Goal: Task Accomplishment & Management: Complete application form

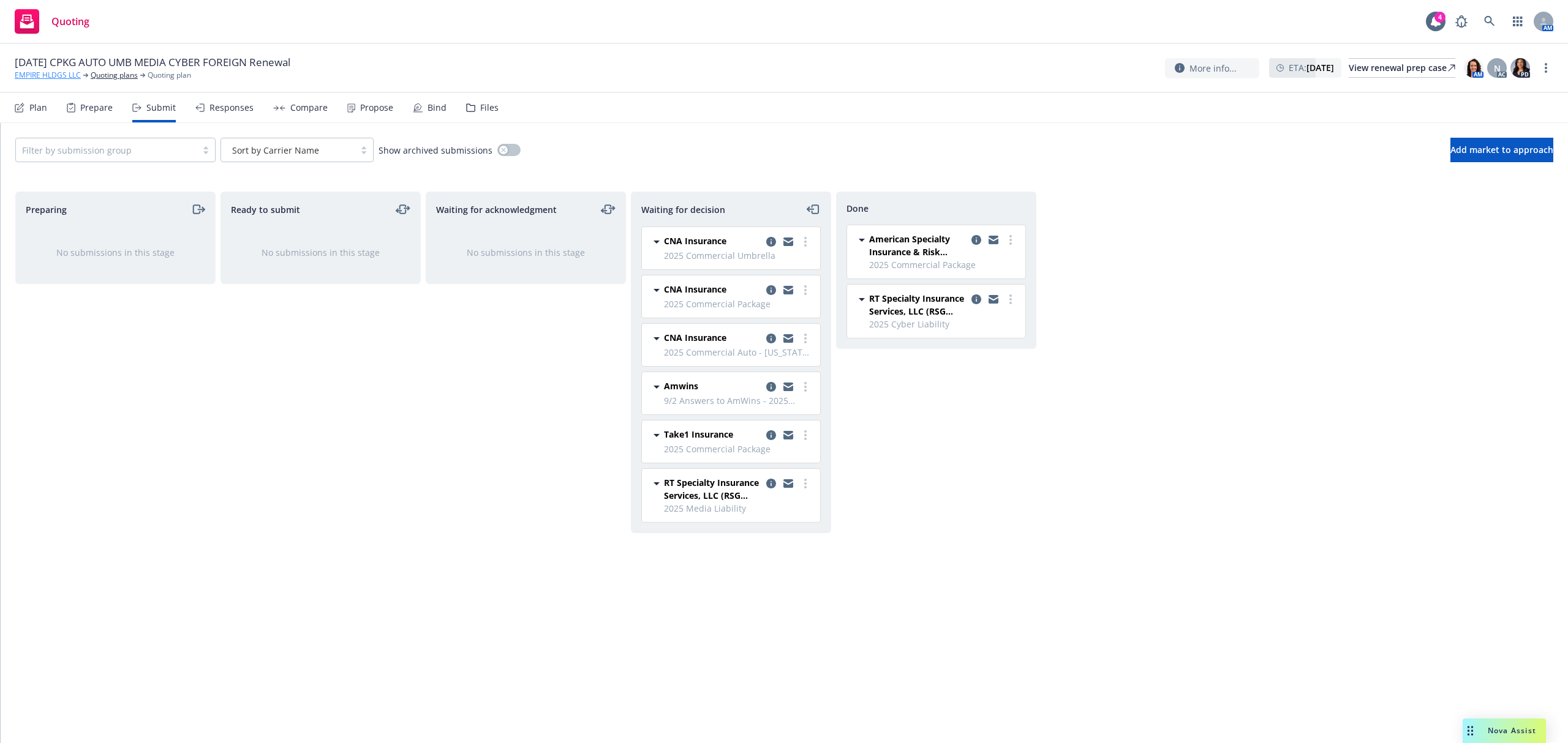
click at [59, 77] on link "EMPIRE HLDGS LLC" at bounding box center [48, 76] width 66 height 11
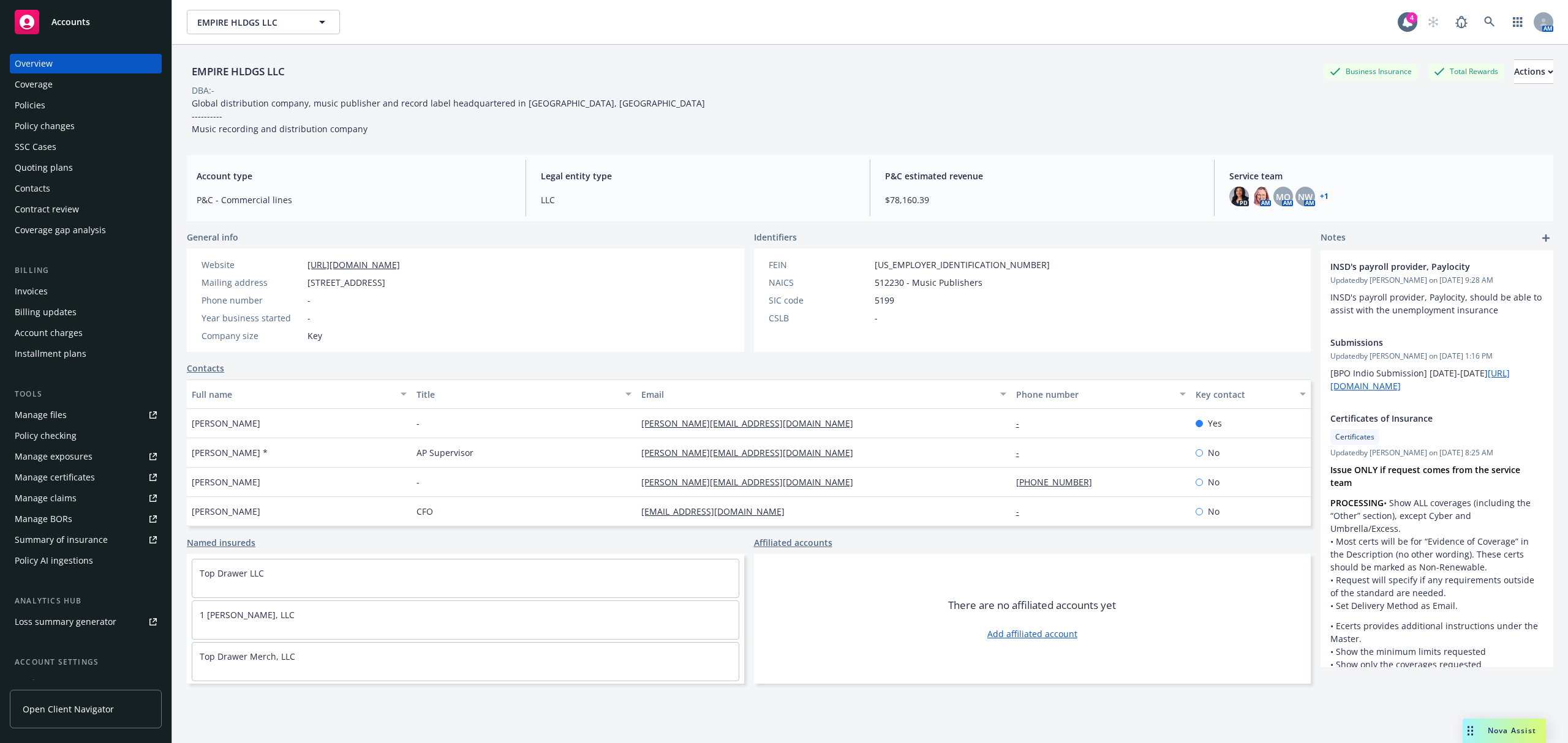
drag, startPoint x: 0, startPoint y: 0, endPoint x: 83, endPoint y: 19, distance: 85.1
click at [83, 19] on span "Accounts" at bounding box center [70, 21] width 38 height 9
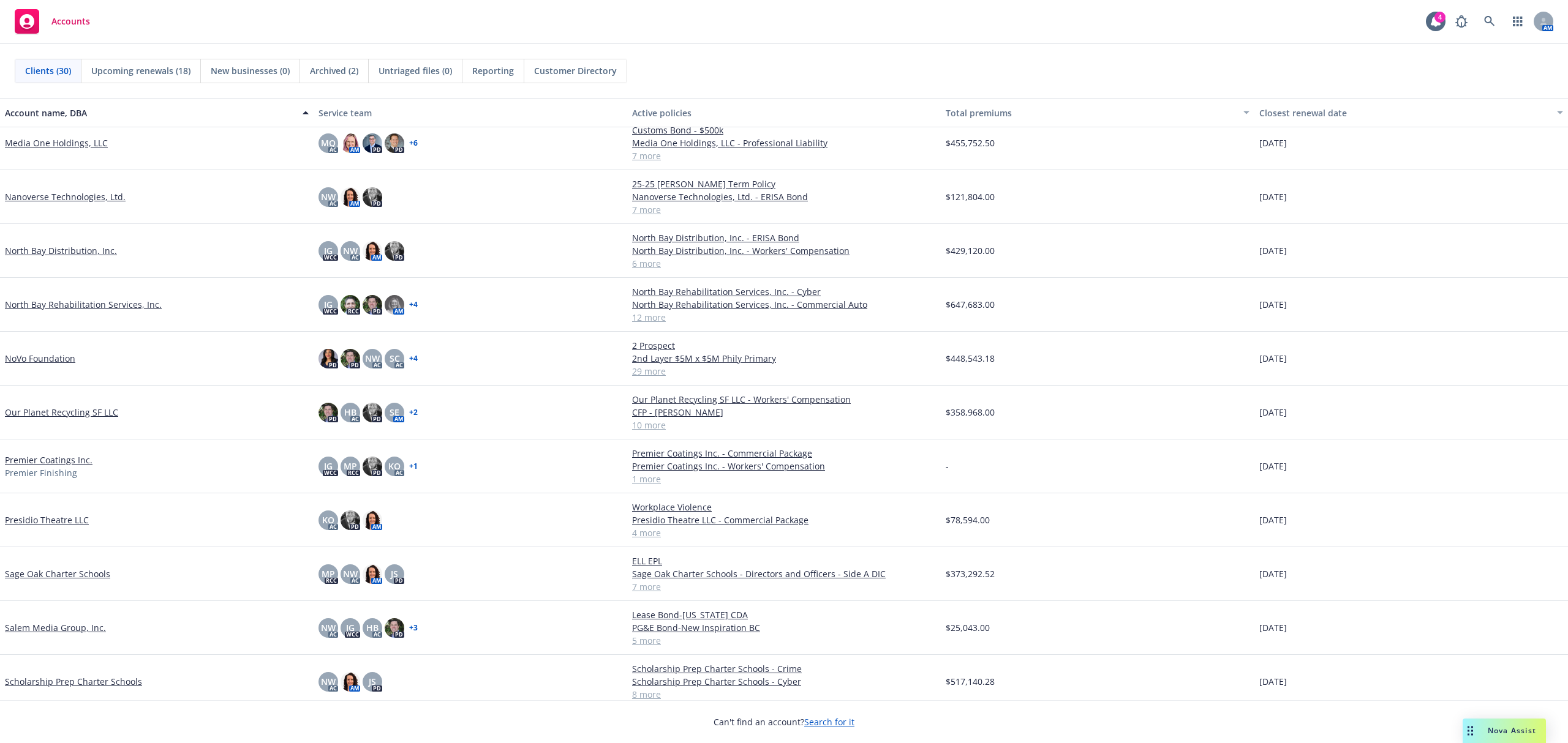
scroll to position [816, 0]
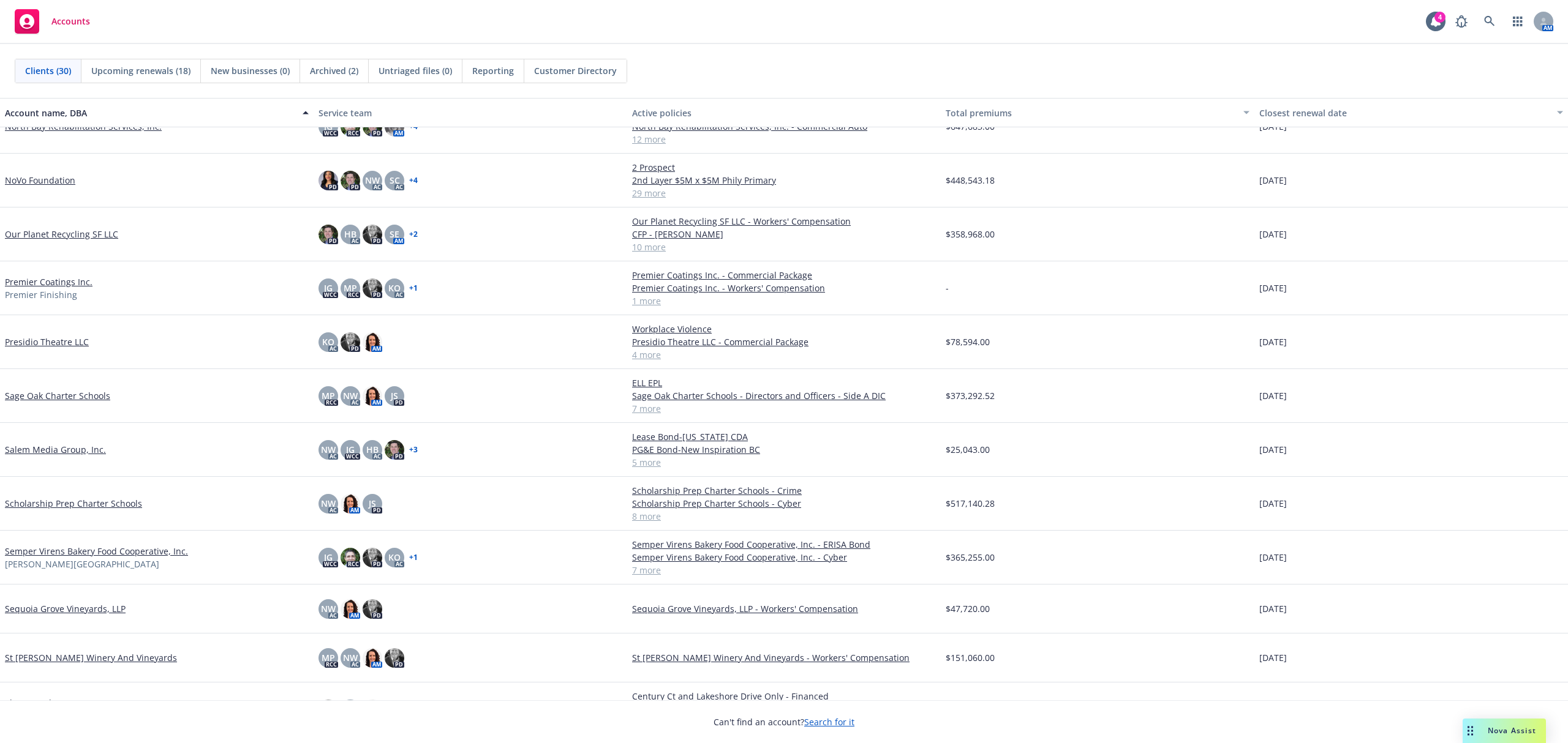
click at [92, 552] on link "Semper Virens Bakery Food Cooperative, Inc." at bounding box center [96, 552] width 183 height 13
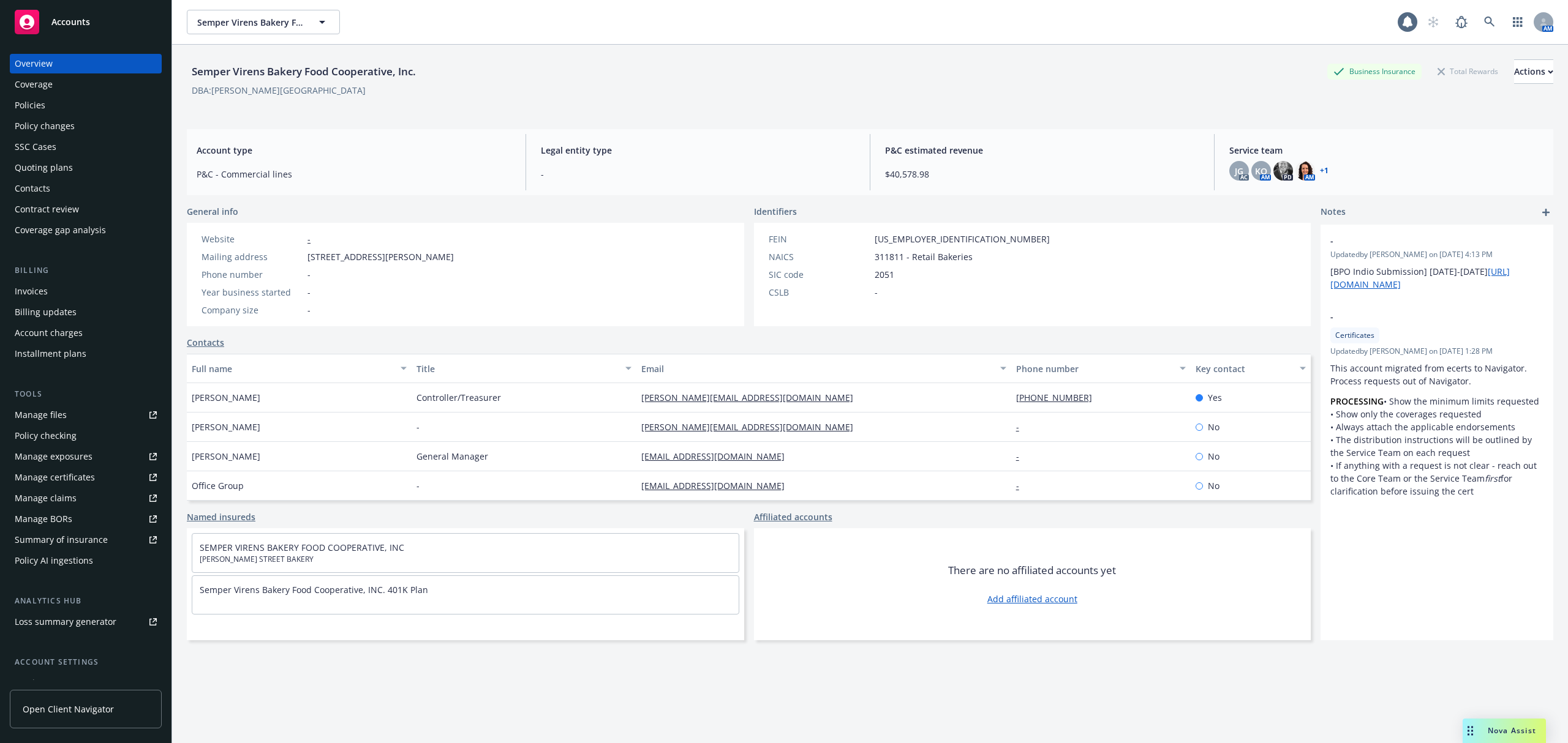
click at [60, 162] on div "Quoting plans" at bounding box center [44, 167] width 58 height 20
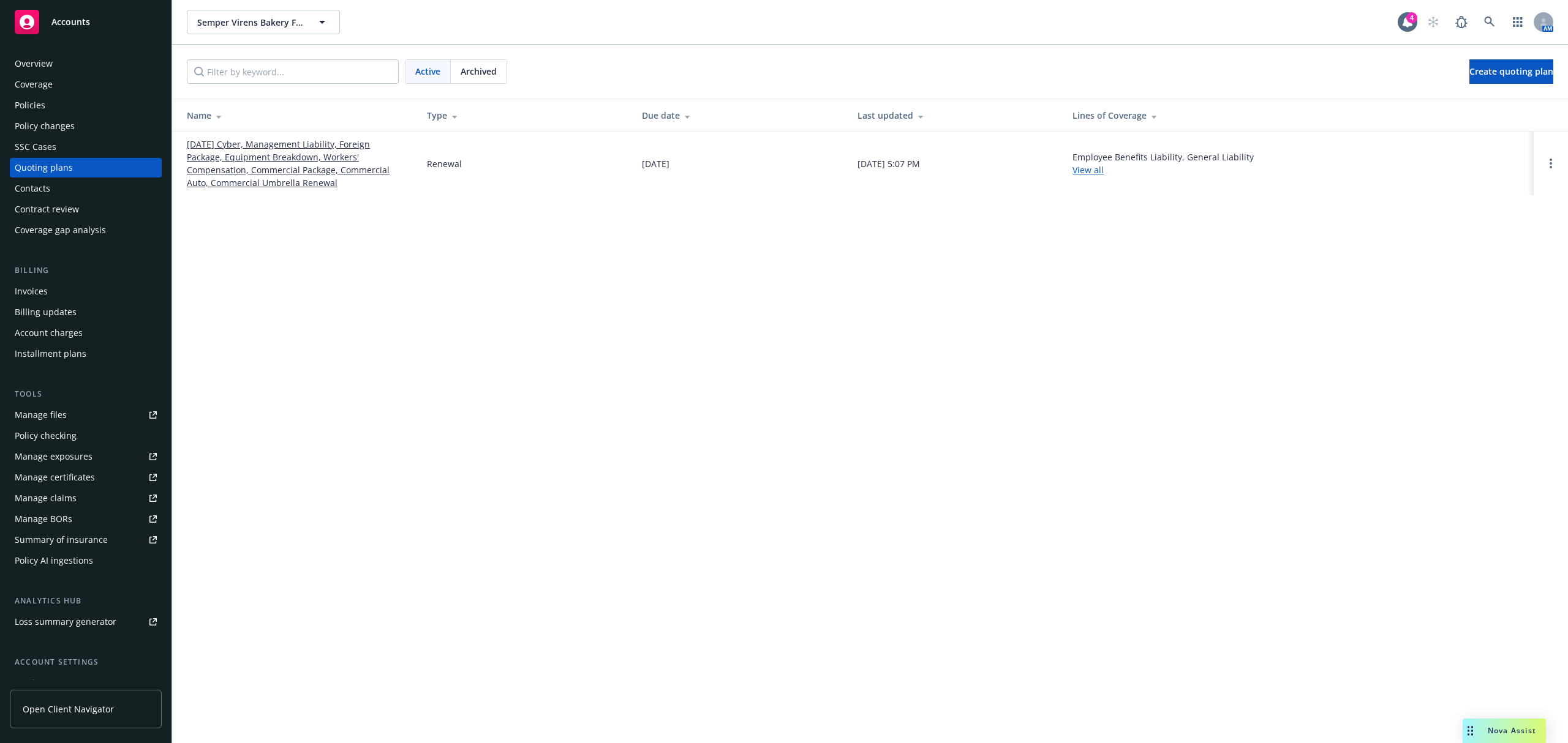
click at [243, 162] on link "[DATE] Cyber, Management Liability, Foreign Package, Equipment Breakdown, Worke…" at bounding box center [297, 163] width 220 height 51
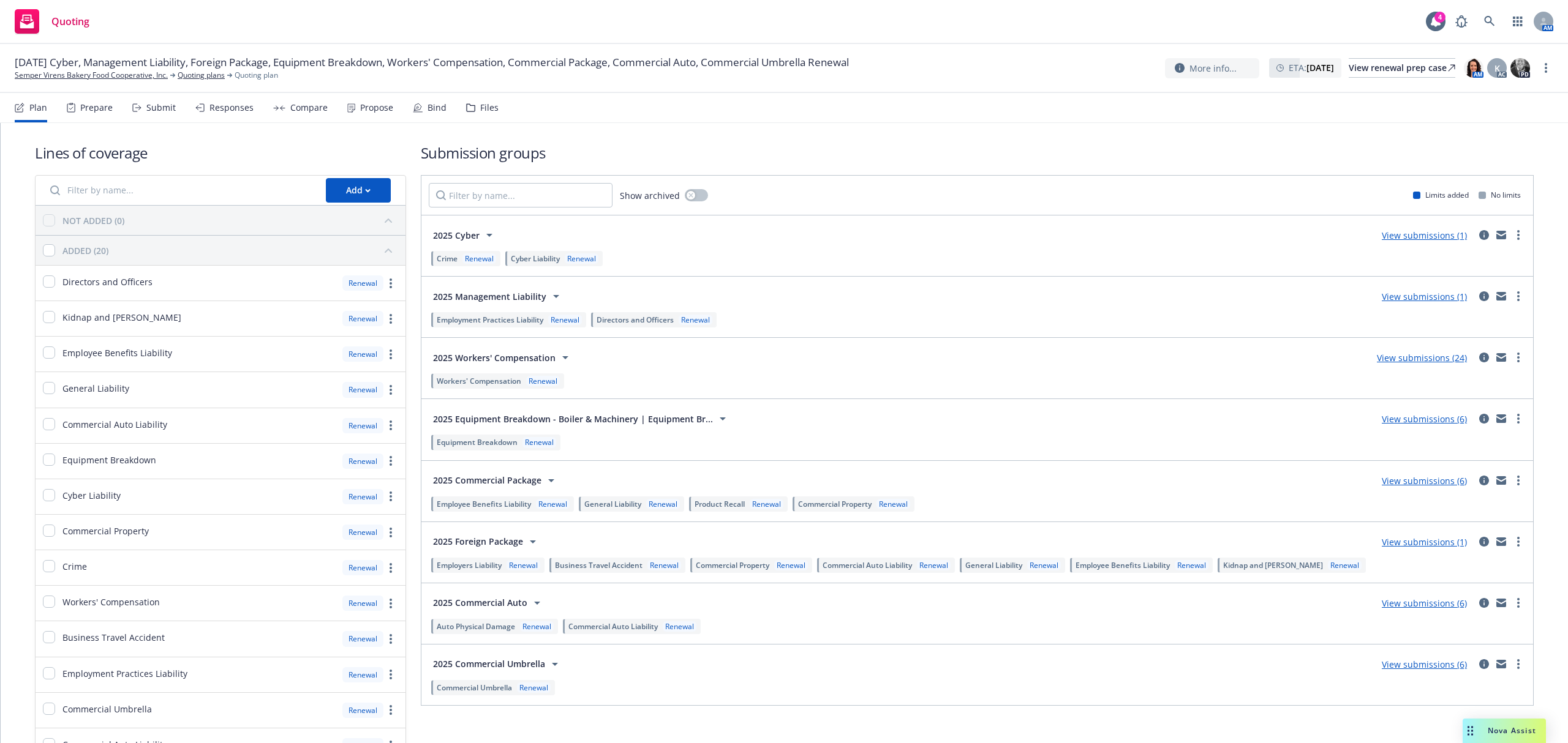
click at [150, 111] on div "Submit" at bounding box center [161, 107] width 29 height 9
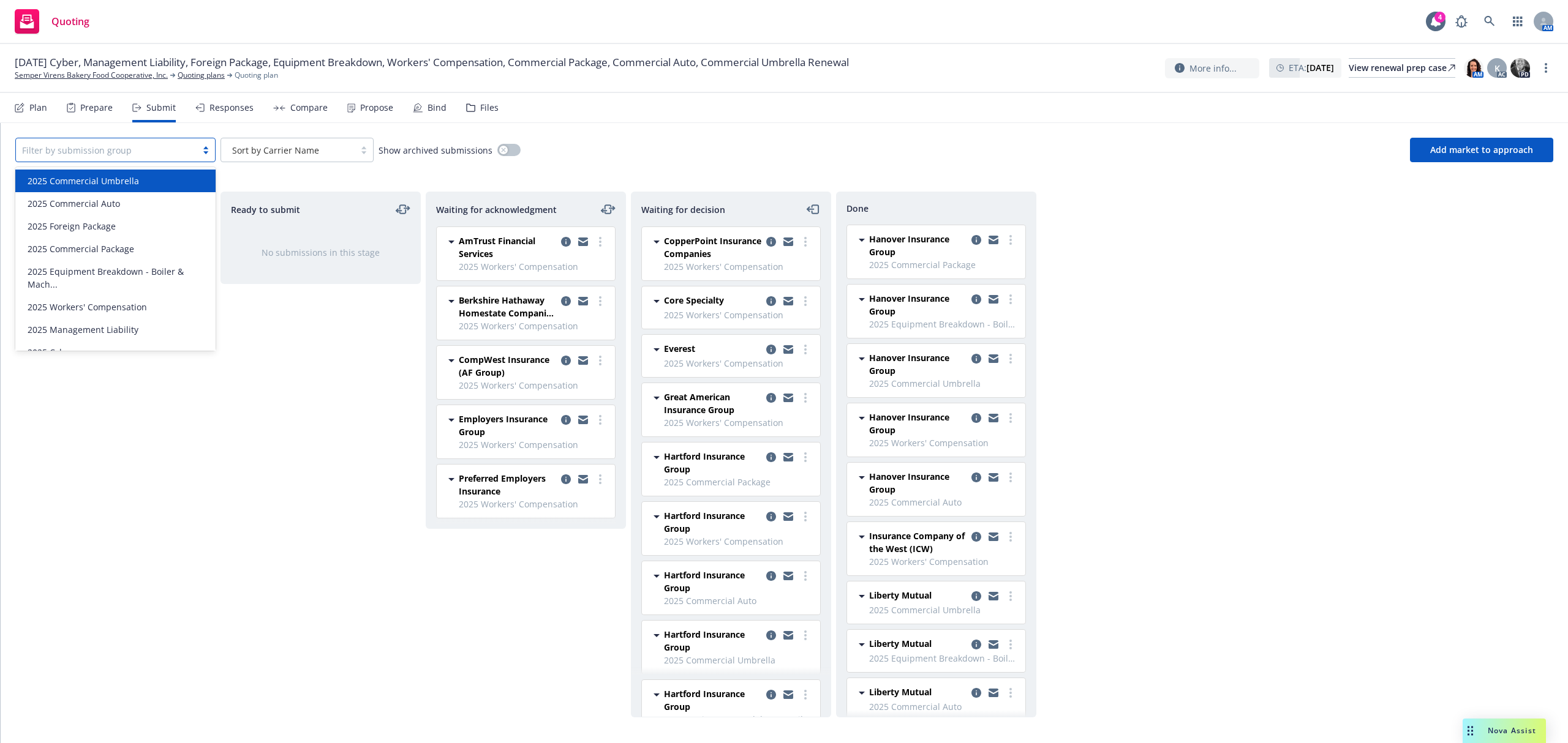
click at [109, 148] on div at bounding box center [106, 150] width 168 height 15
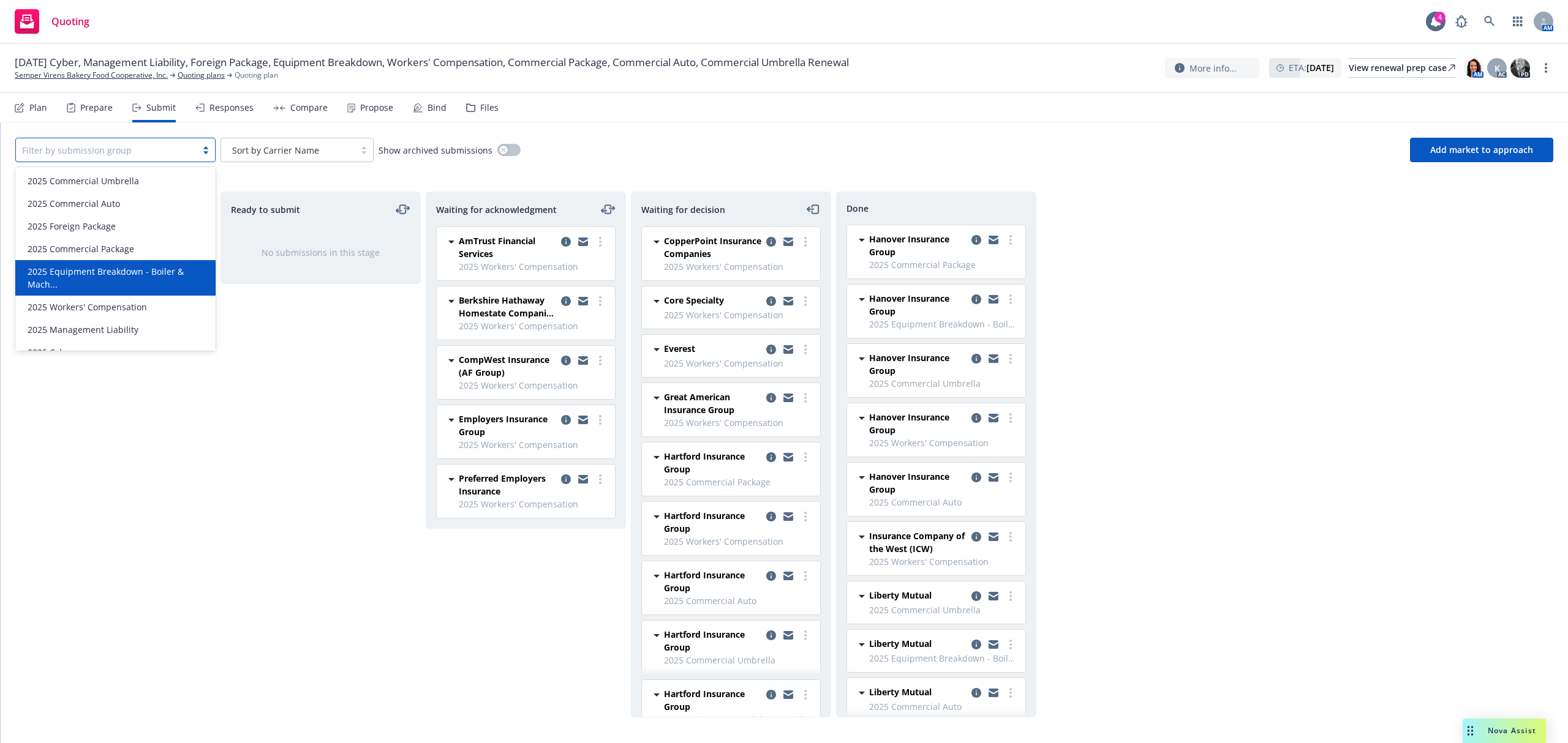
click at [180, 280] on span "2025 Equipment Breakdown - Boiler & Mach..." at bounding box center [118, 278] width 180 height 26
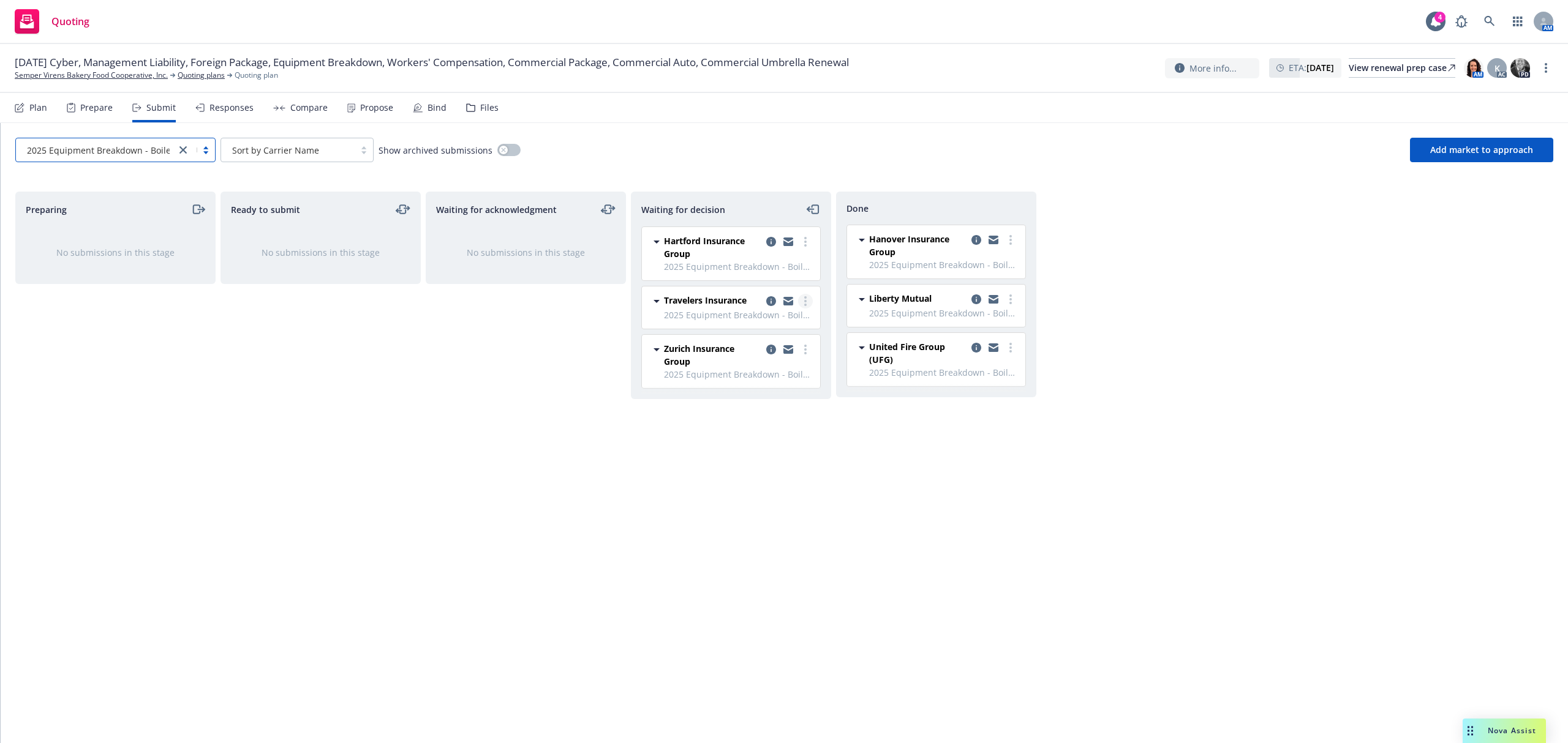
click at [799, 301] on link "more" at bounding box center [805, 301] width 15 height 15
click at [775, 378] on span "Add accepted decision" at bounding box center [750, 375] width 122 height 11
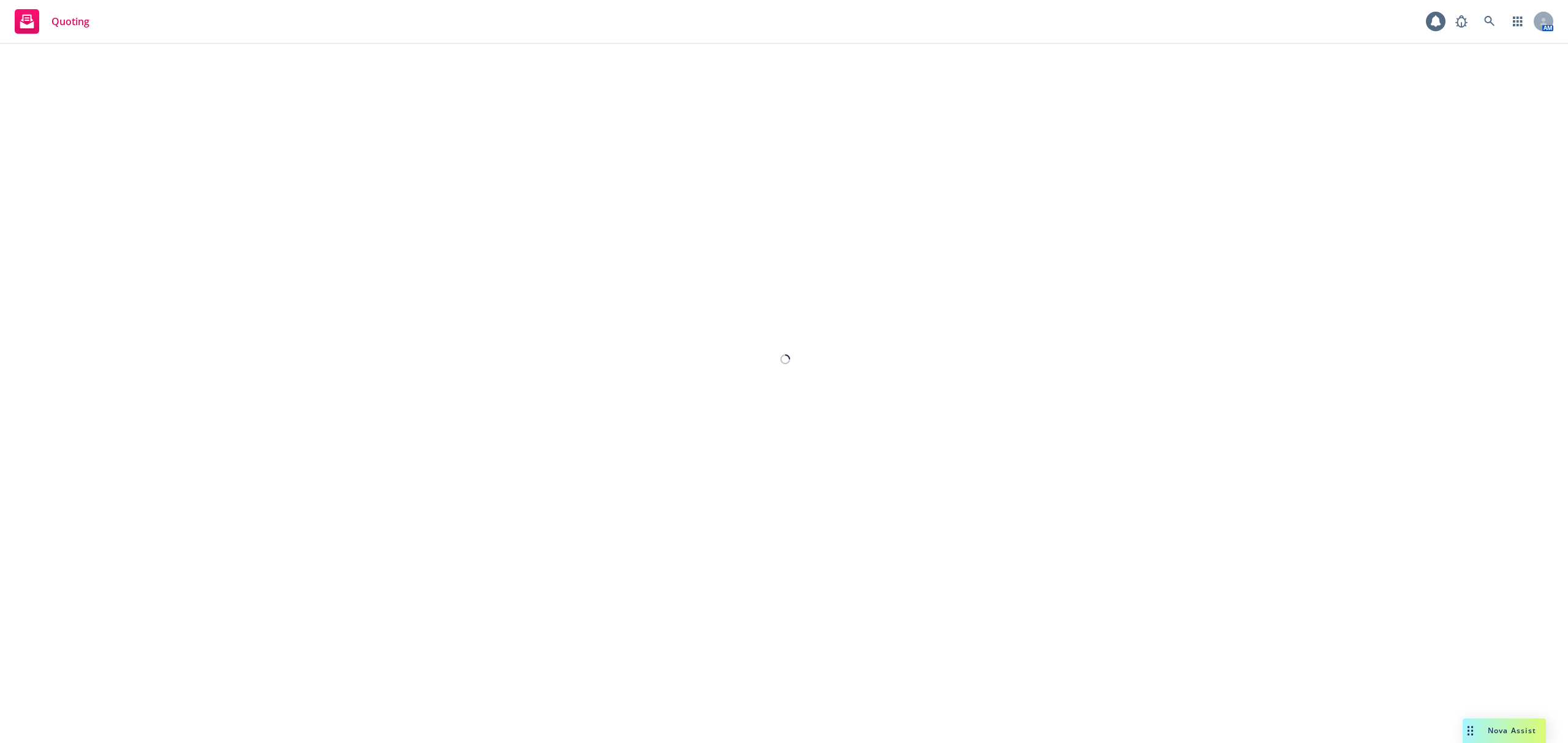
select select "12"
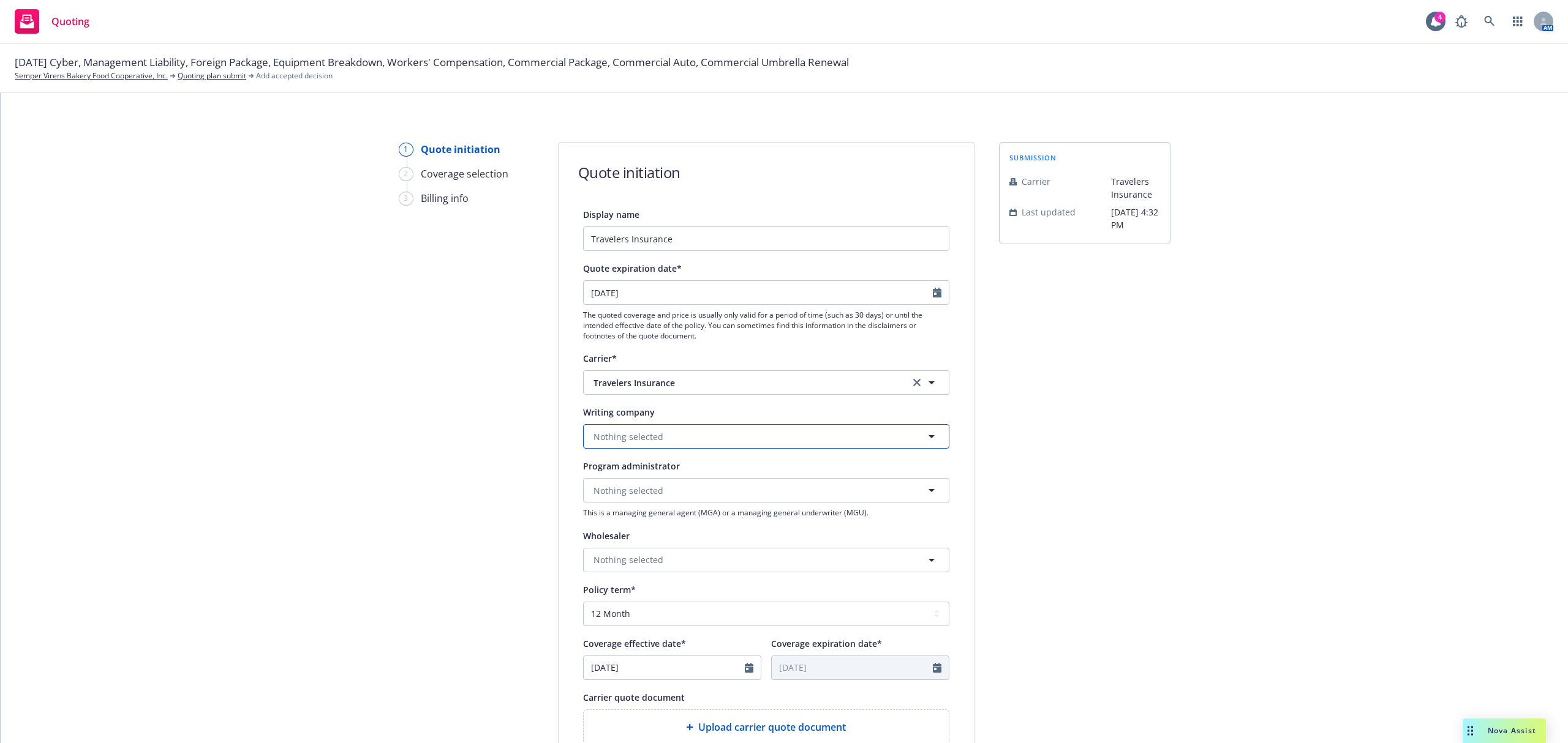
click at [760, 429] on button "Nothing selected" at bounding box center [766, 436] width 366 height 24
type input "travelers propert"
click at [716, 395] on span "Travelers Property Casualty Company of America" at bounding box center [726, 388] width 259 height 13
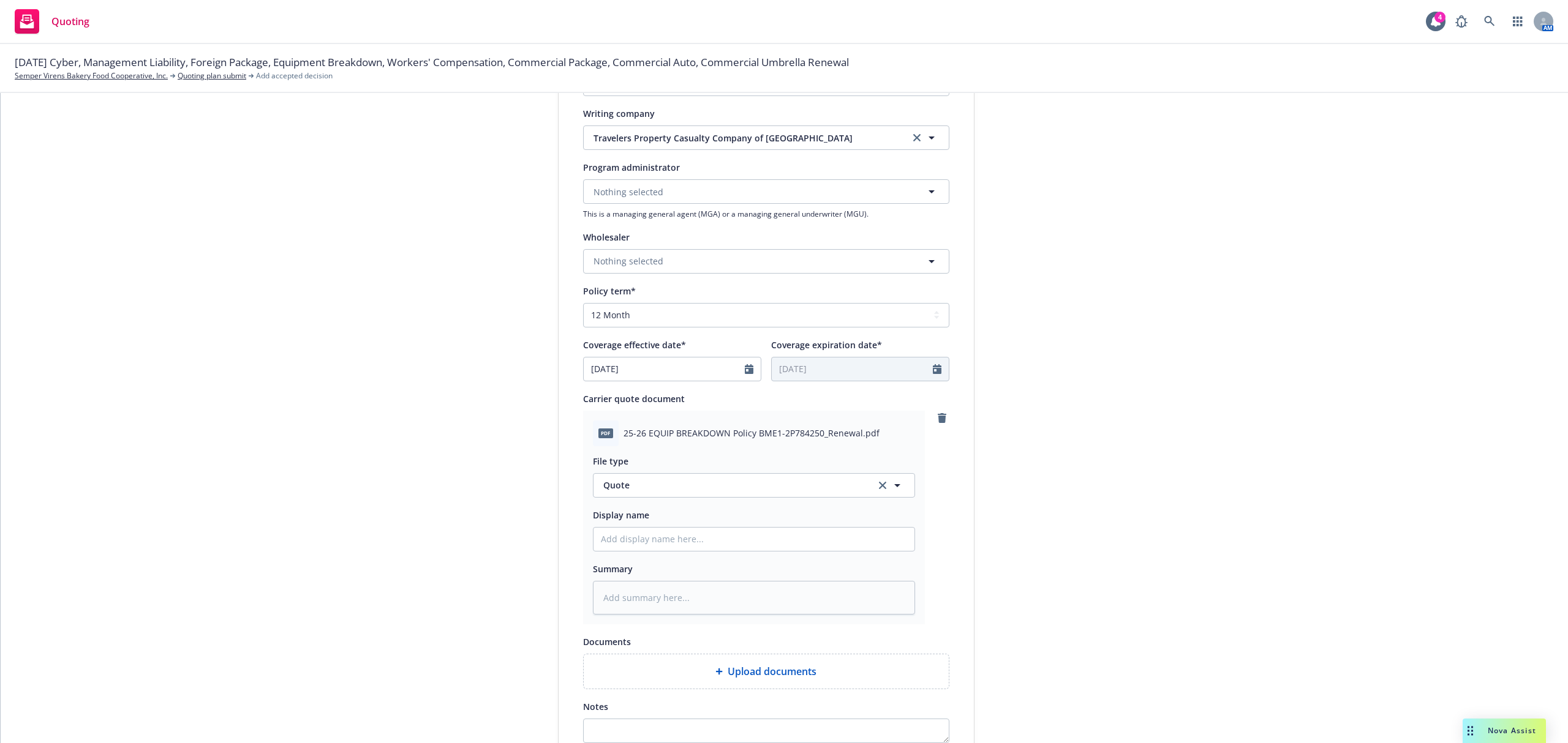
scroll to position [476, 0]
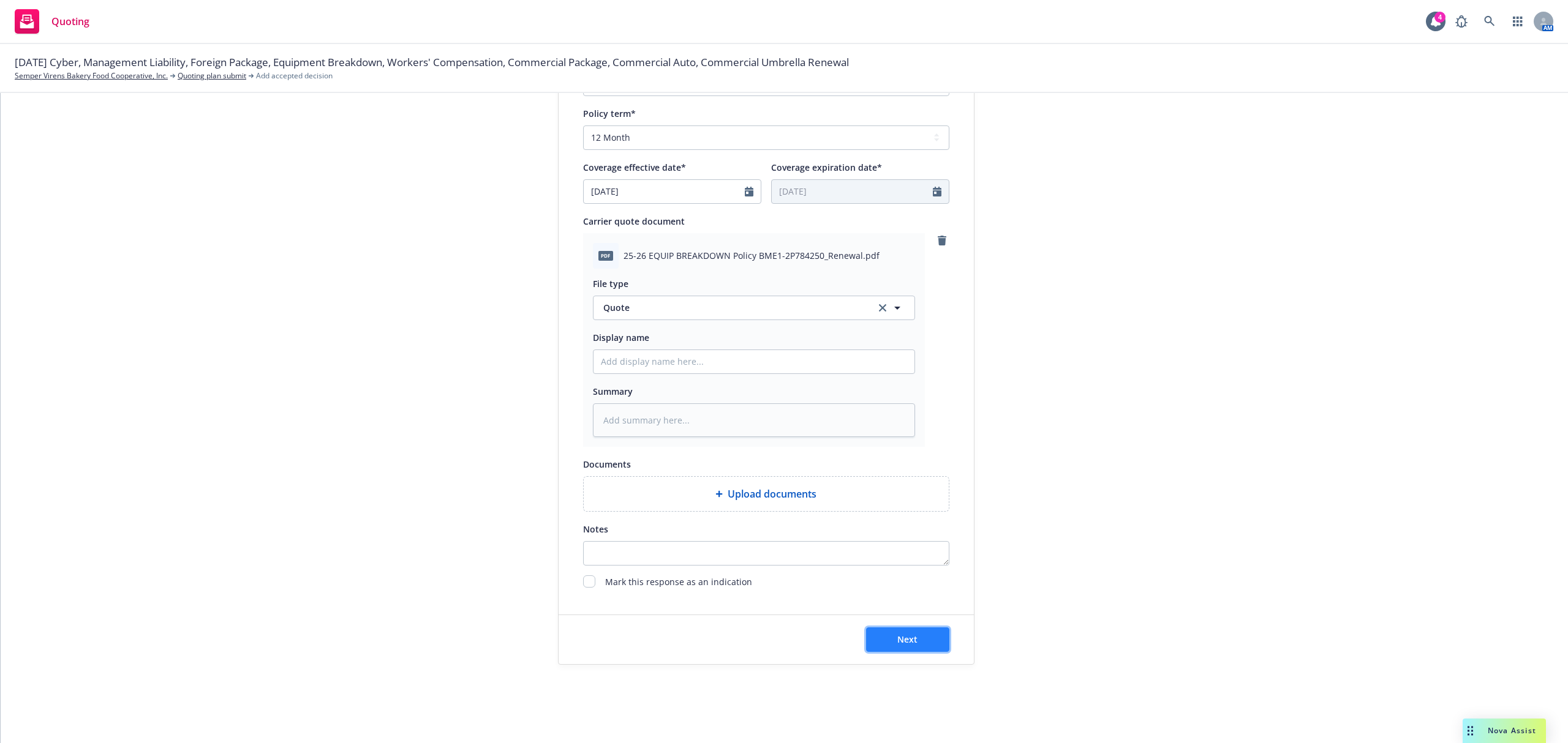
click at [905, 628] on button "Next" at bounding box center [907, 639] width 83 height 24
type textarea "x"
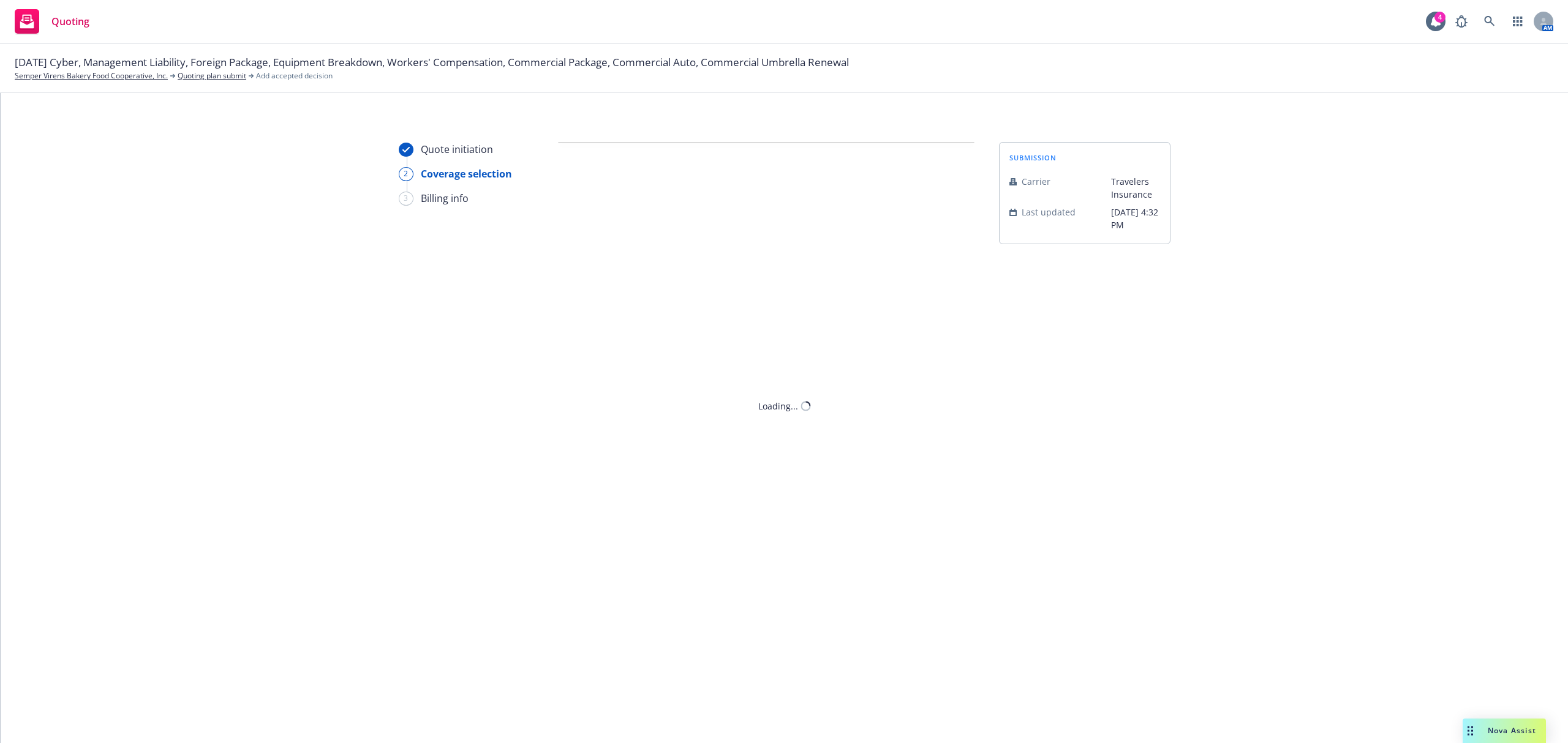
scroll to position [0, 0]
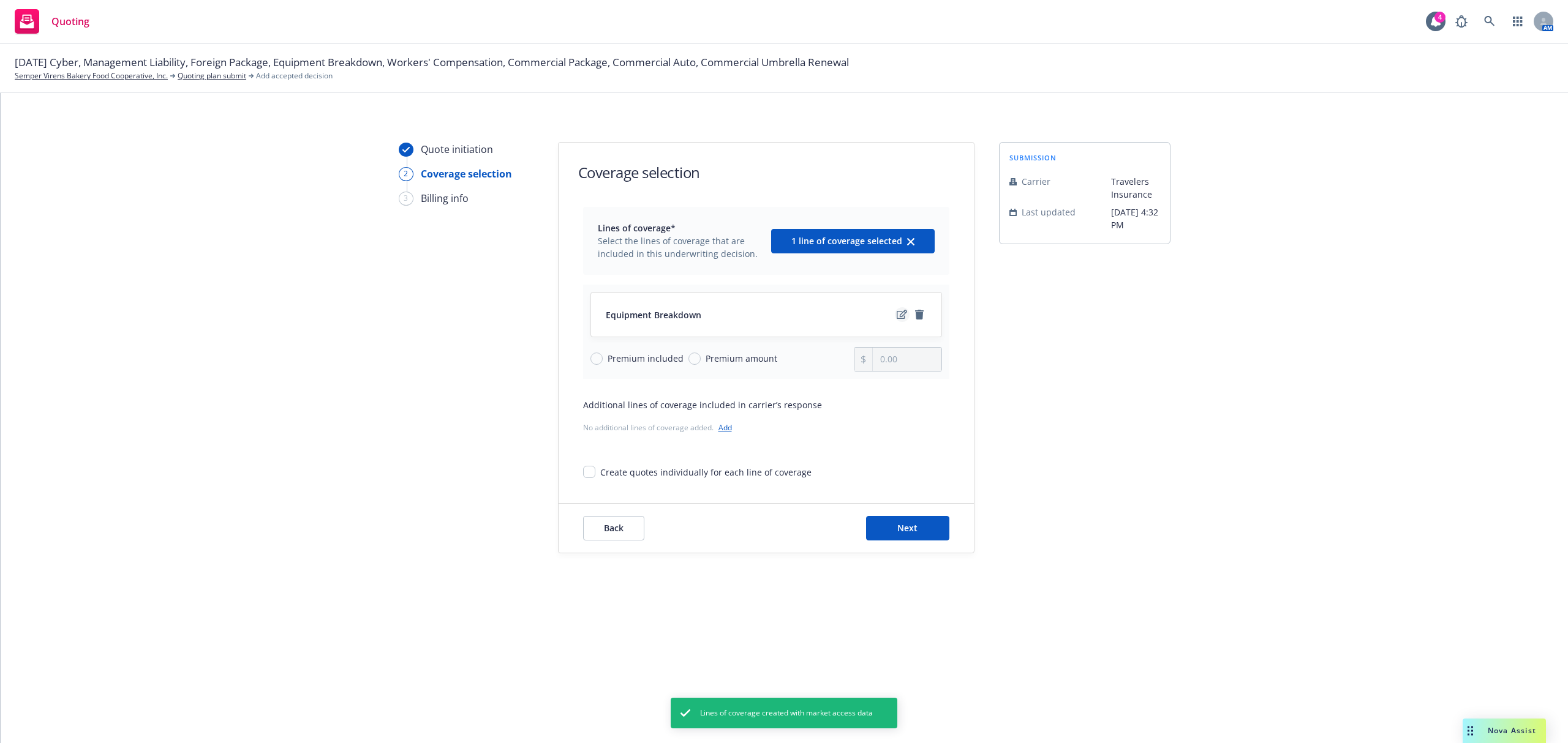
click at [897, 314] on icon "edit" at bounding box center [901, 315] width 10 height 9
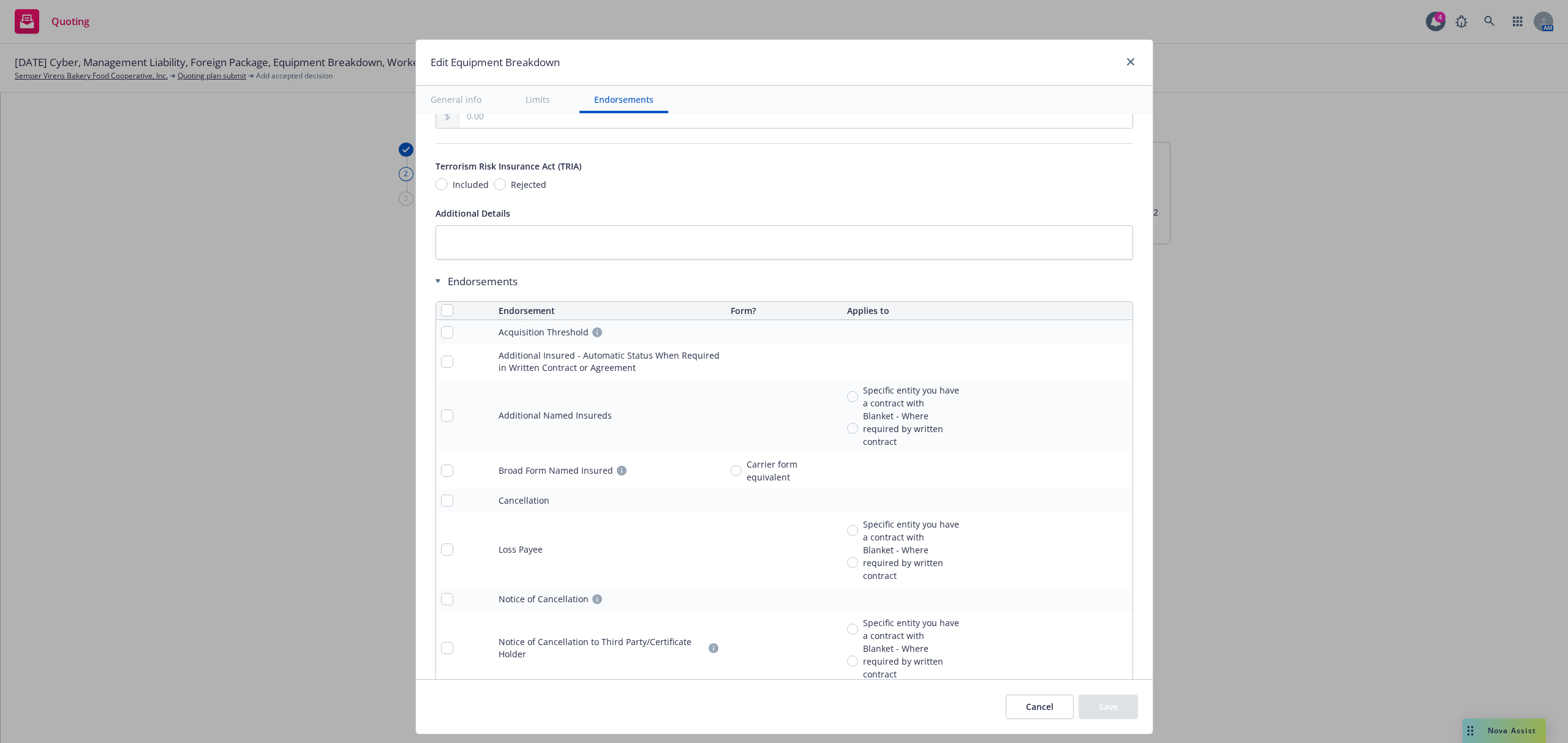
scroll to position [1921, 0]
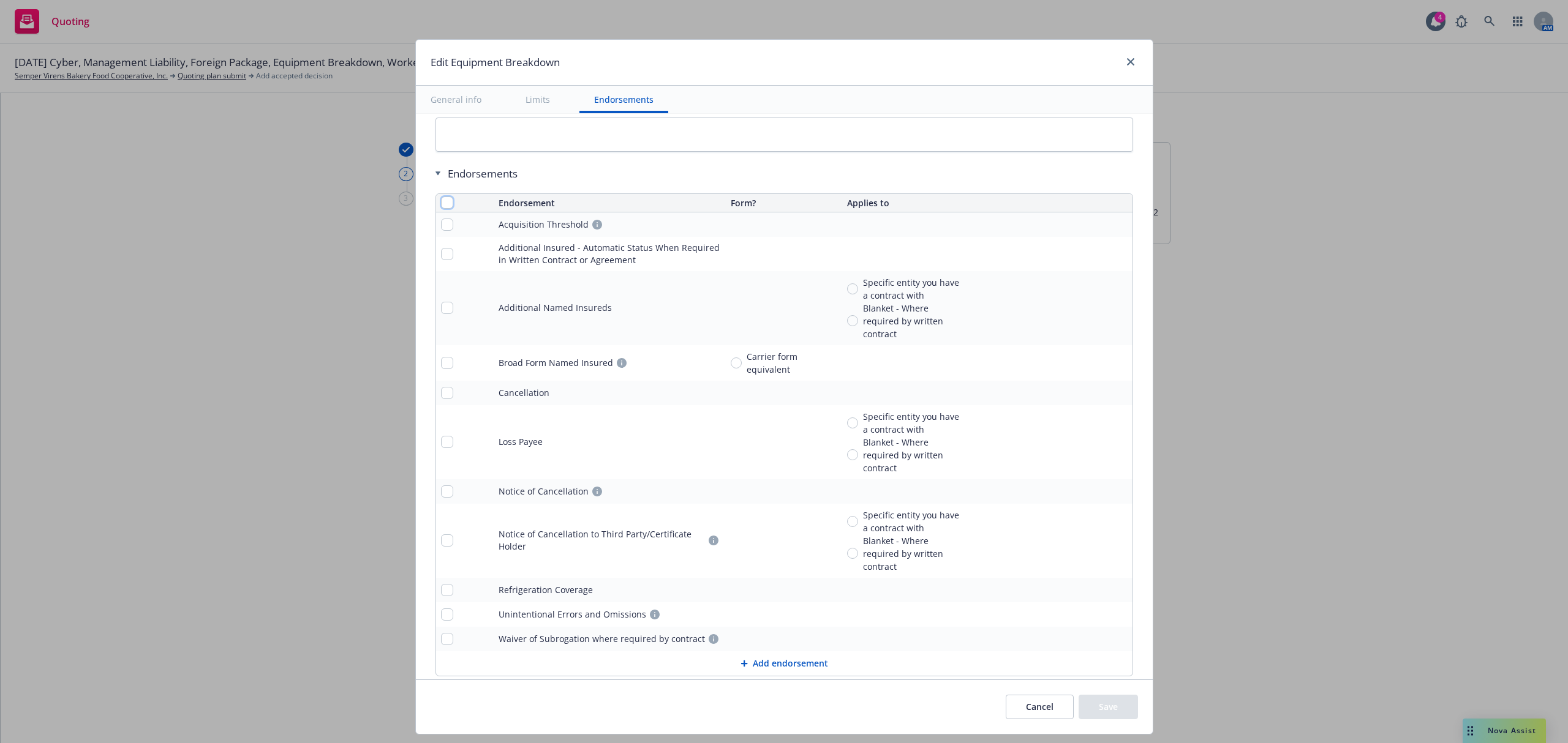
drag, startPoint x: 431, startPoint y: 207, endPoint x: 449, endPoint y: 223, distance: 24.1
click at [441, 209] on input "checkbox" at bounding box center [446, 202] width 12 height 12
checkbox input "true"
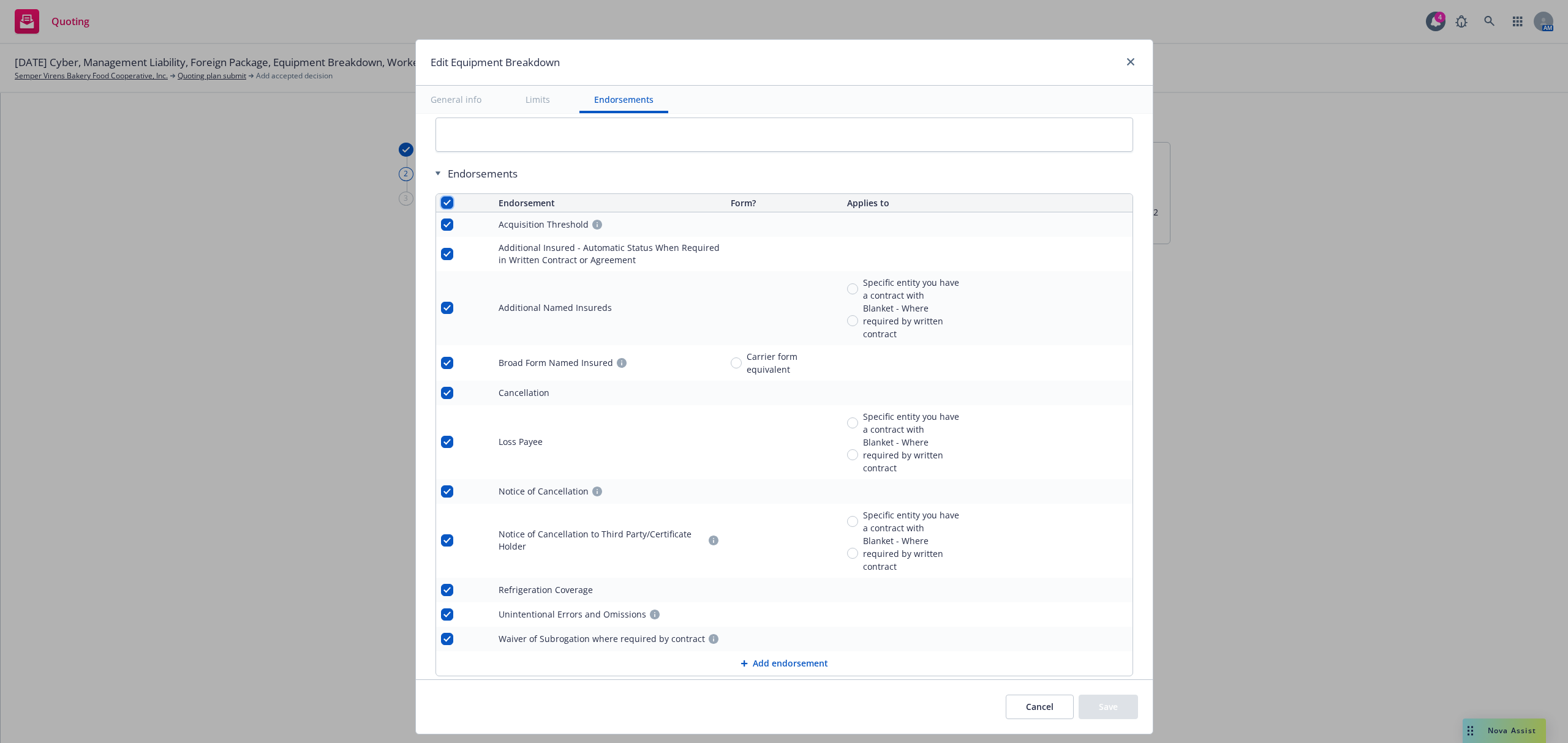
checkbox input "true"
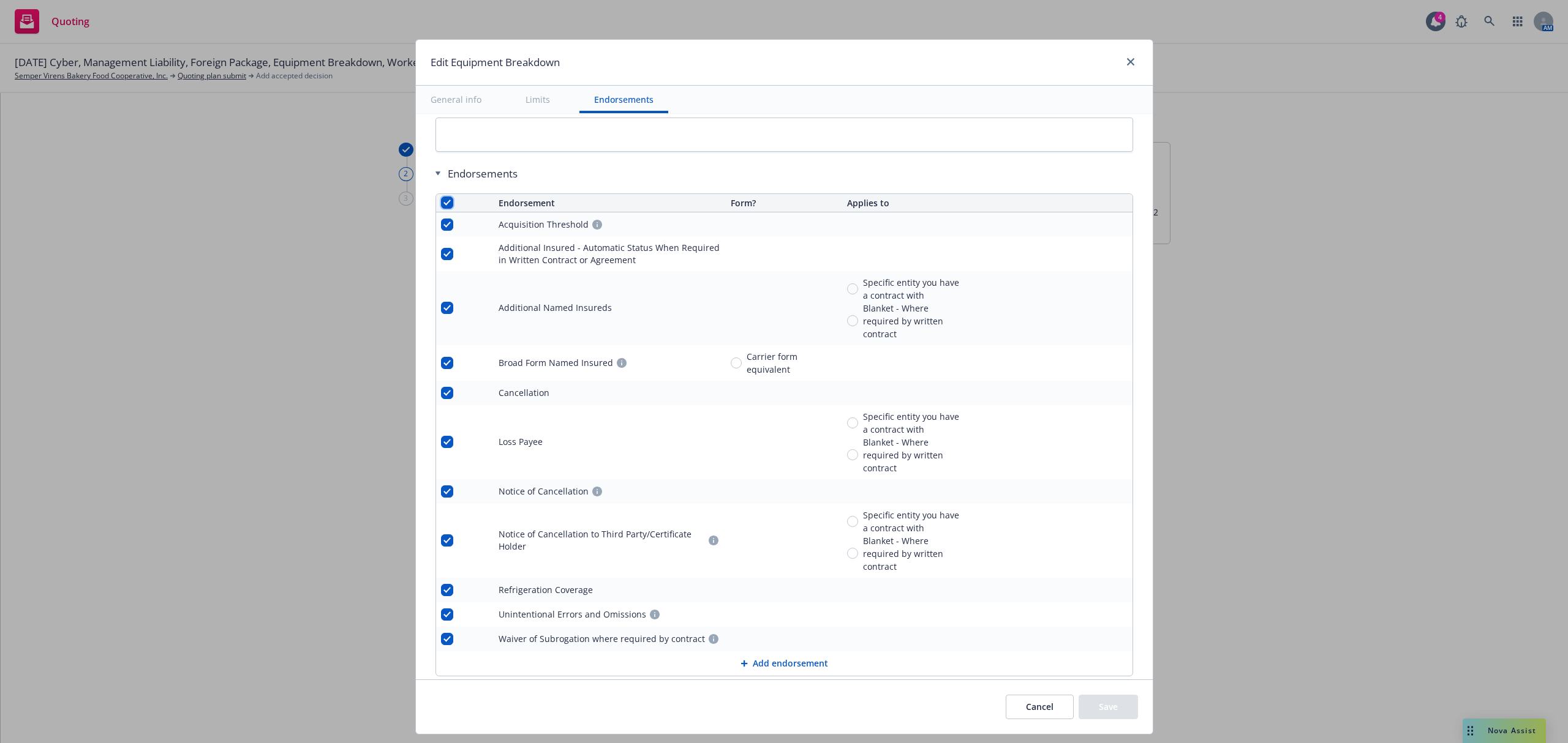
checkbox input "true"
click at [762, 721] on button "Remove endorsements" at bounding box center [766, 715] width 136 height 24
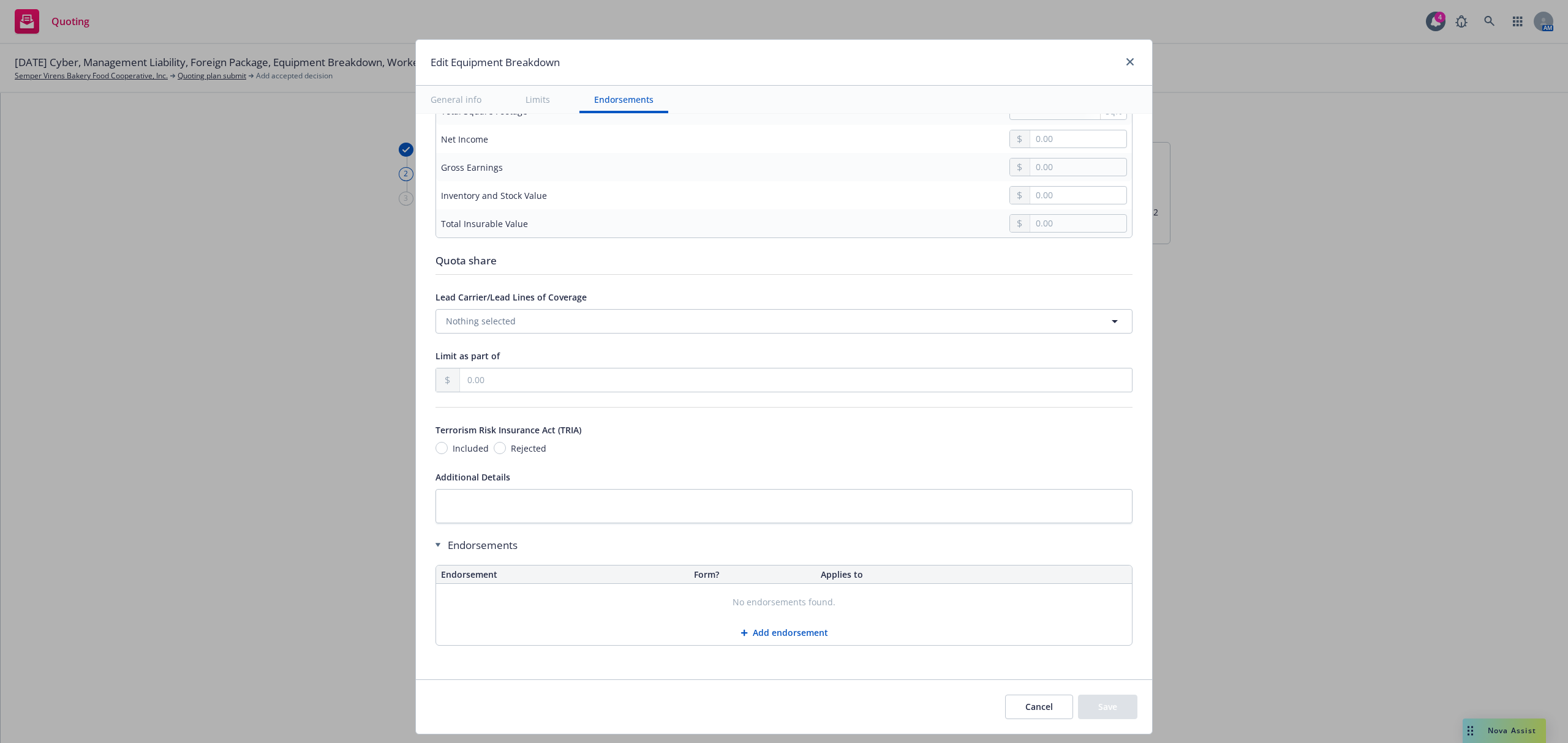
scroll to position [1558, 0]
click at [1110, 701] on button "Save" at bounding box center [1108, 707] width 60 height 24
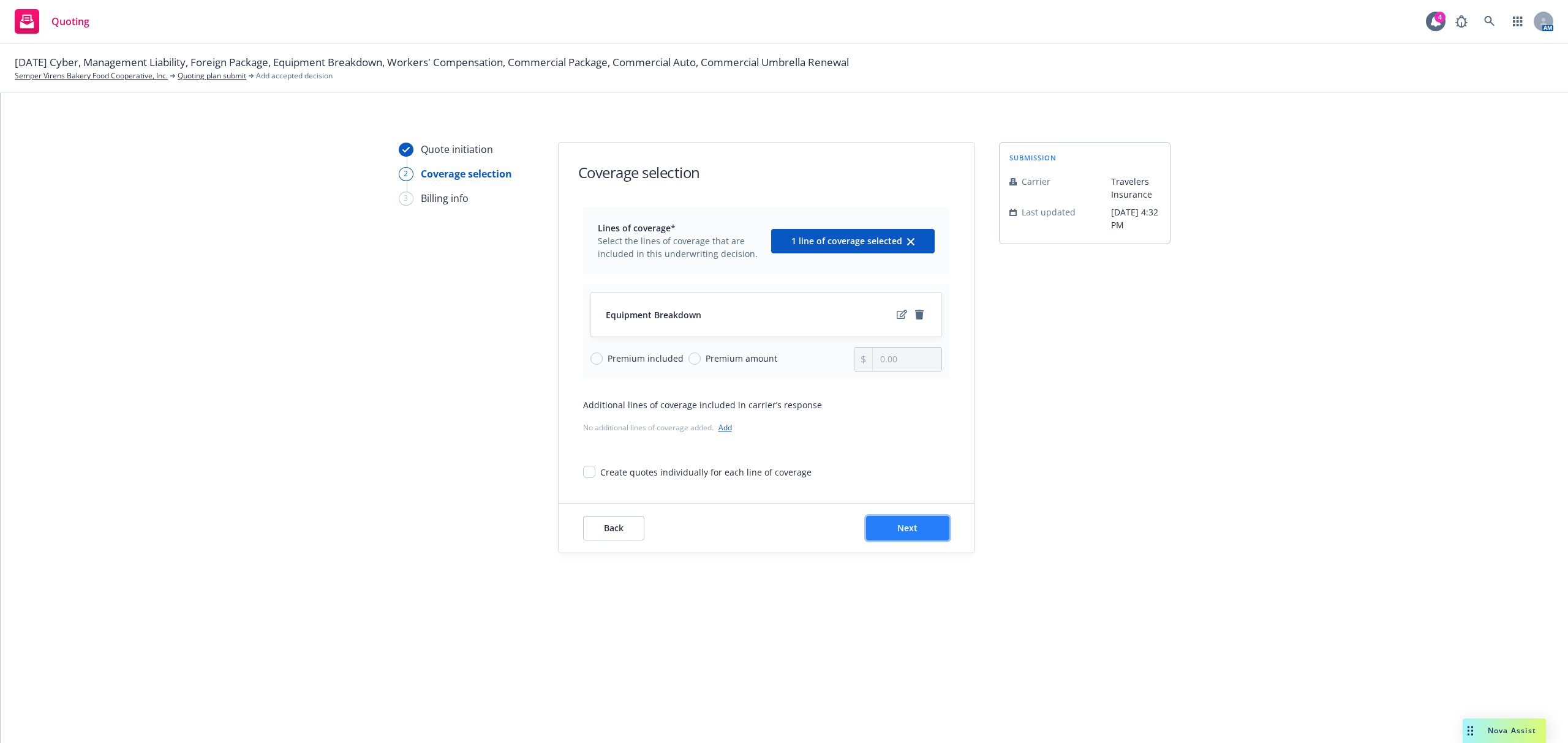
click at [896, 527] on button "Next" at bounding box center [907, 528] width 83 height 24
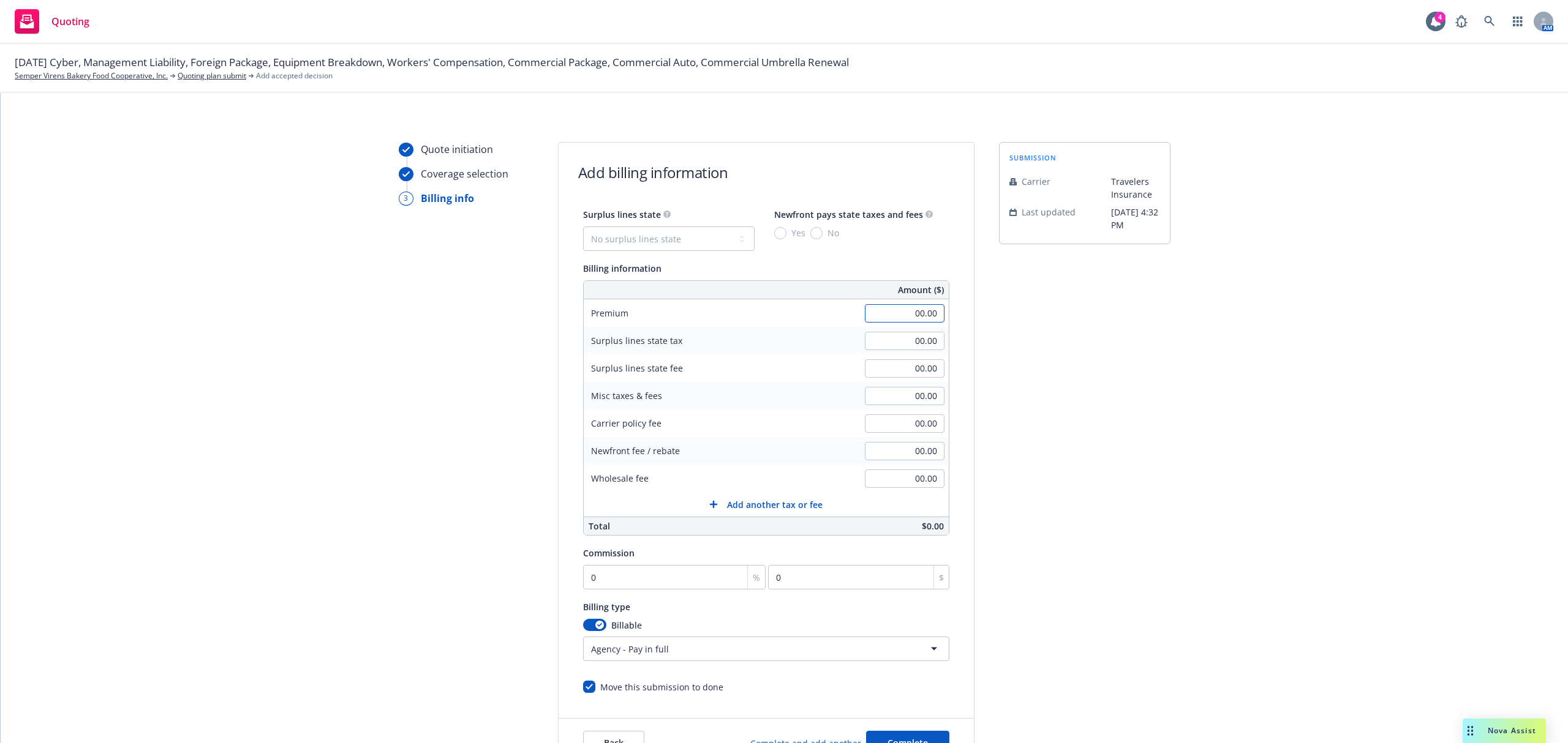
click at [911, 314] on input "00.00" at bounding box center [904, 314] width 79 height 19
type input "9,755.00"
click at [652, 578] on input "0" at bounding box center [674, 577] width 183 height 24
type input "1"
type input "97.55"
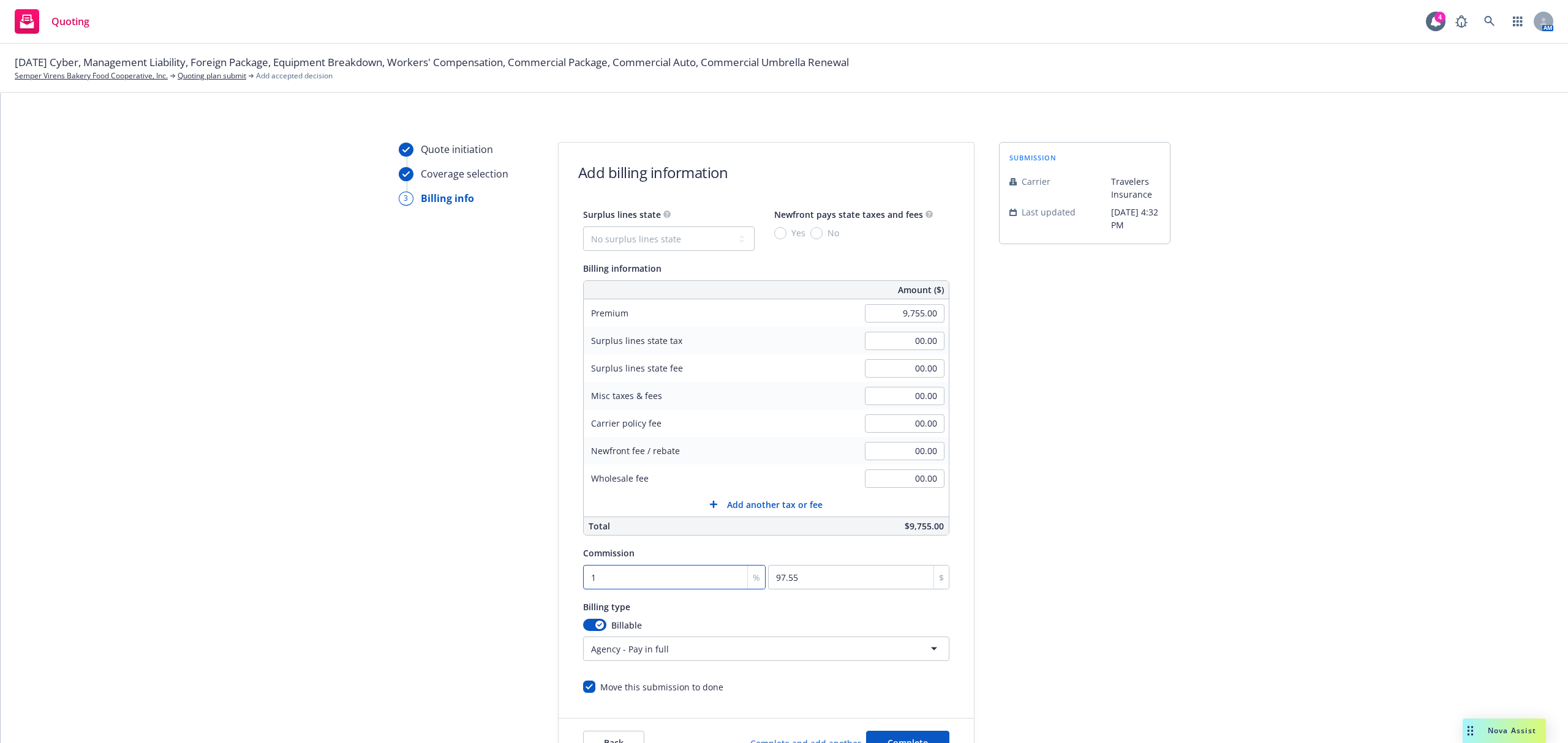
type input "15"
type input "1463.25"
type input "15"
click at [666, 655] on html "Quoting 4 AM 11/01/25 Cyber, Management Liability, Foreign Package, Equipment B…" at bounding box center [784, 372] width 1568 height 743
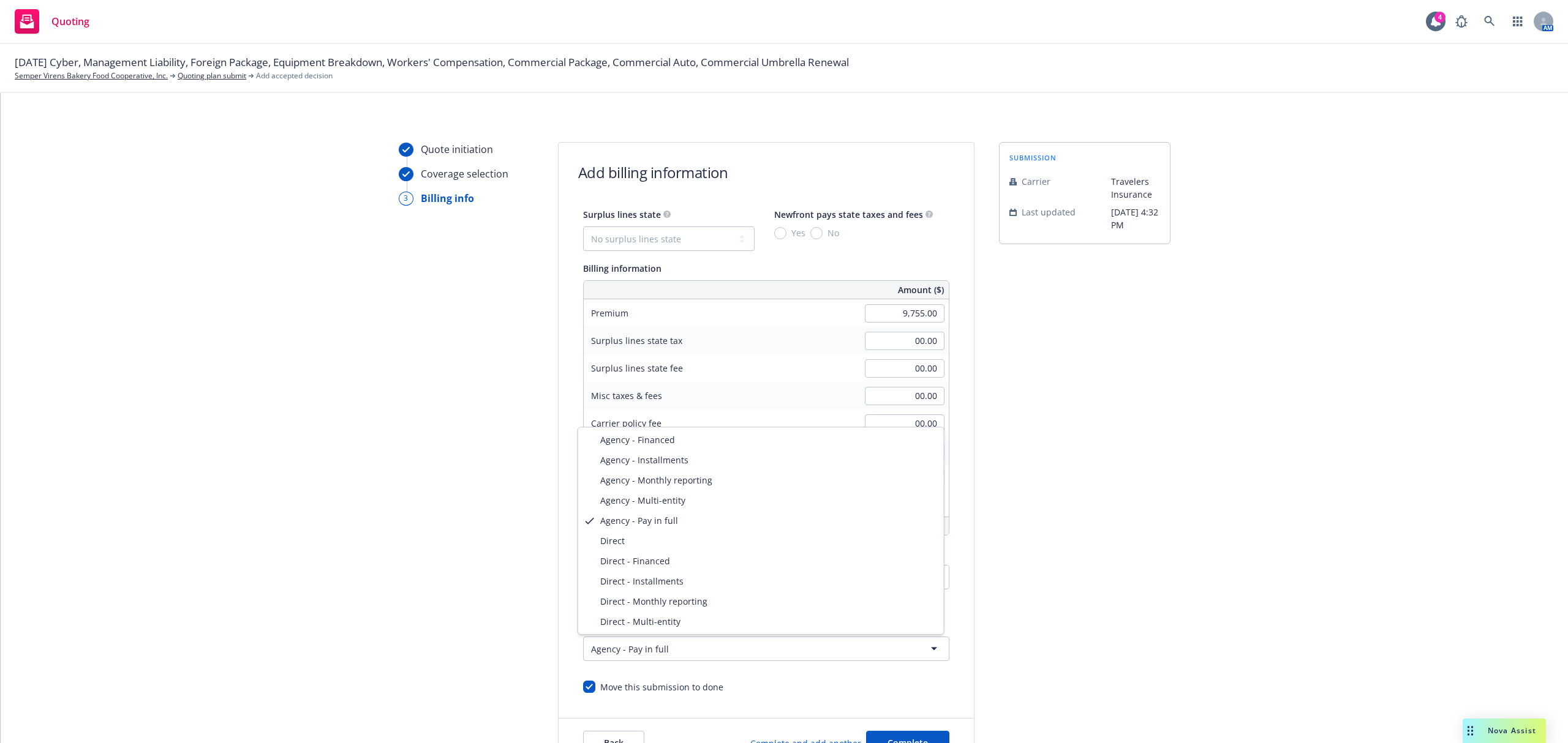
select select "DIRECT"
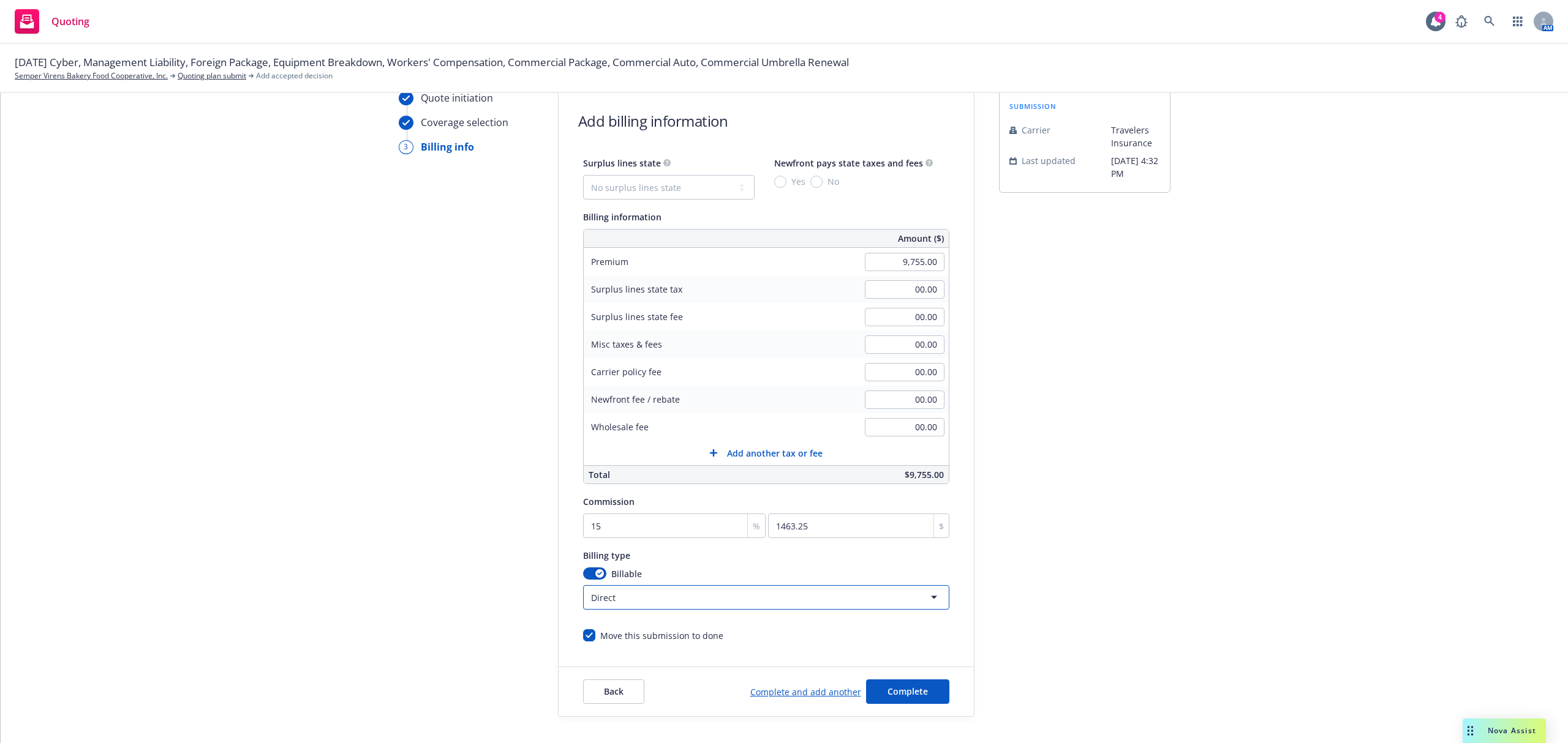
scroll to position [104, 0]
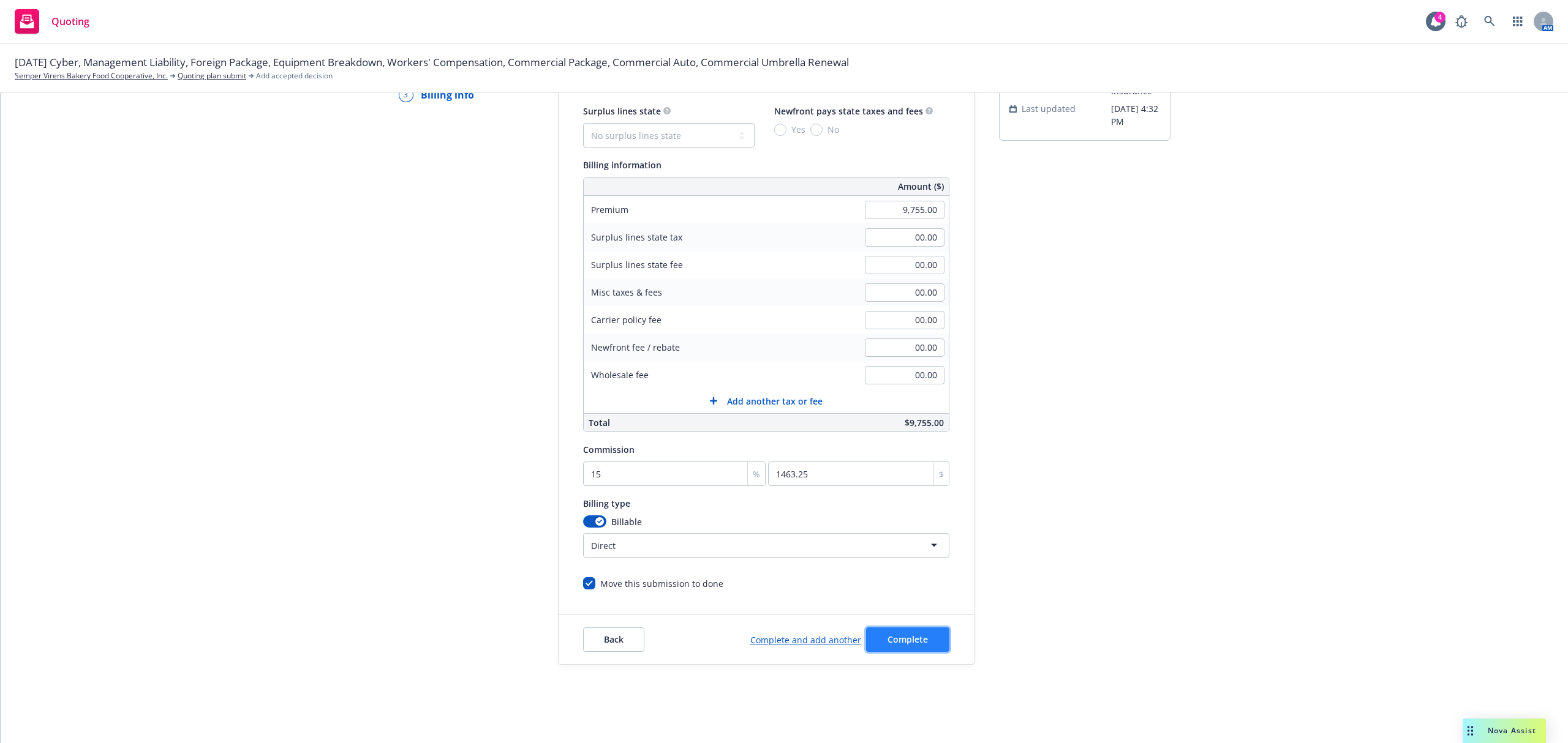
click at [887, 642] on span "Complete" at bounding box center [907, 639] width 40 height 11
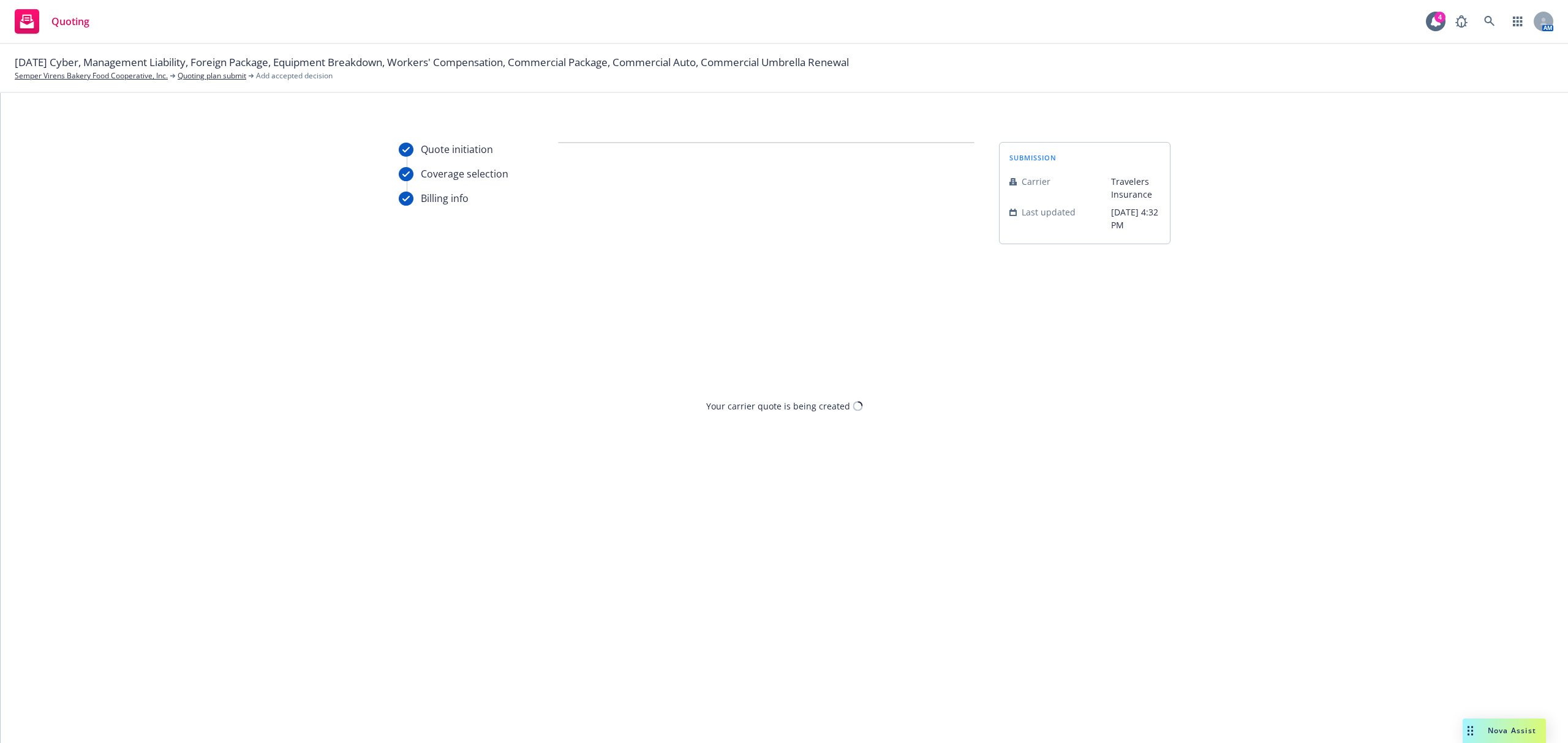
scroll to position [0, 0]
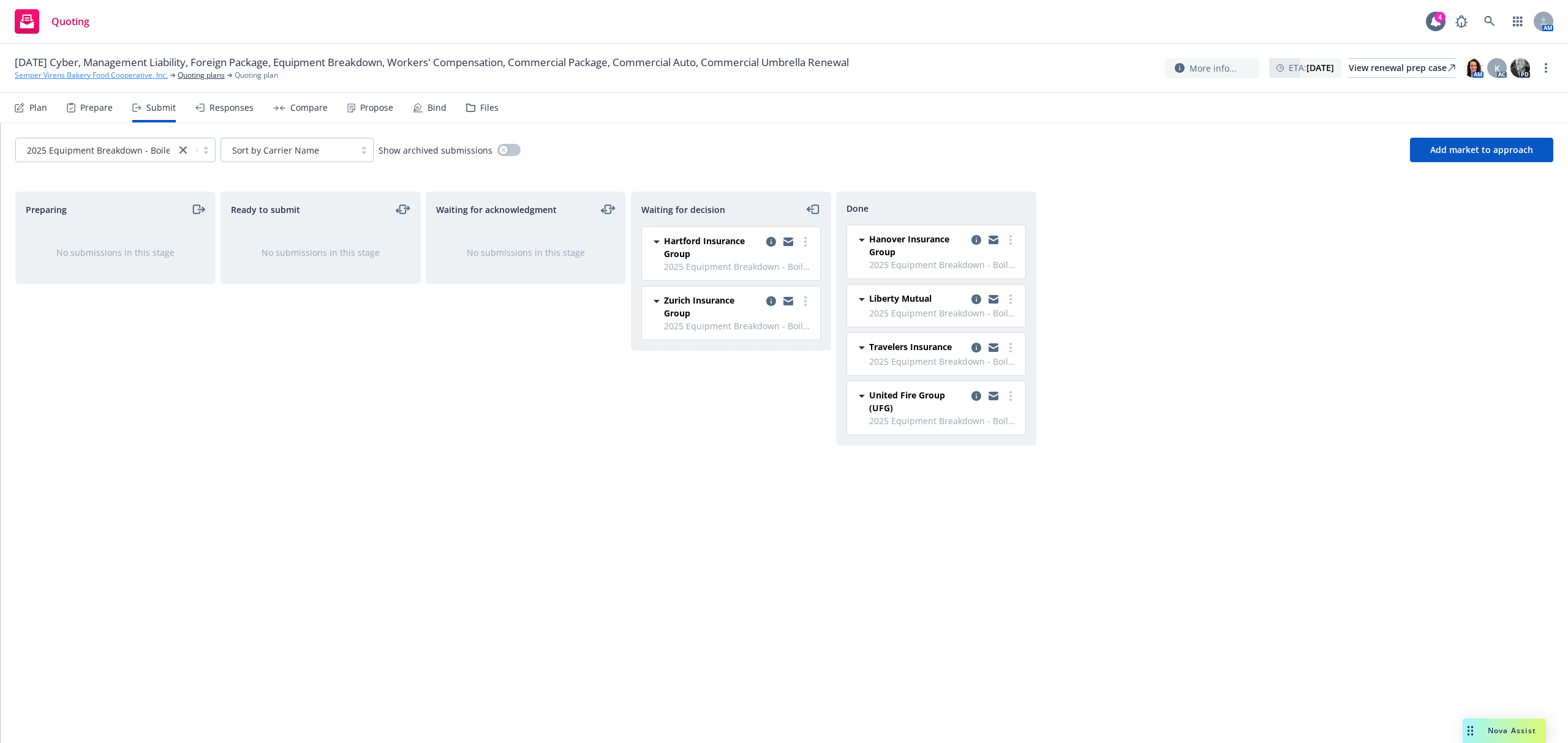
click at [122, 77] on link "Semper Virens Bakery Food Cooperative, Inc." at bounding box center [92, 76] width 153 height 11
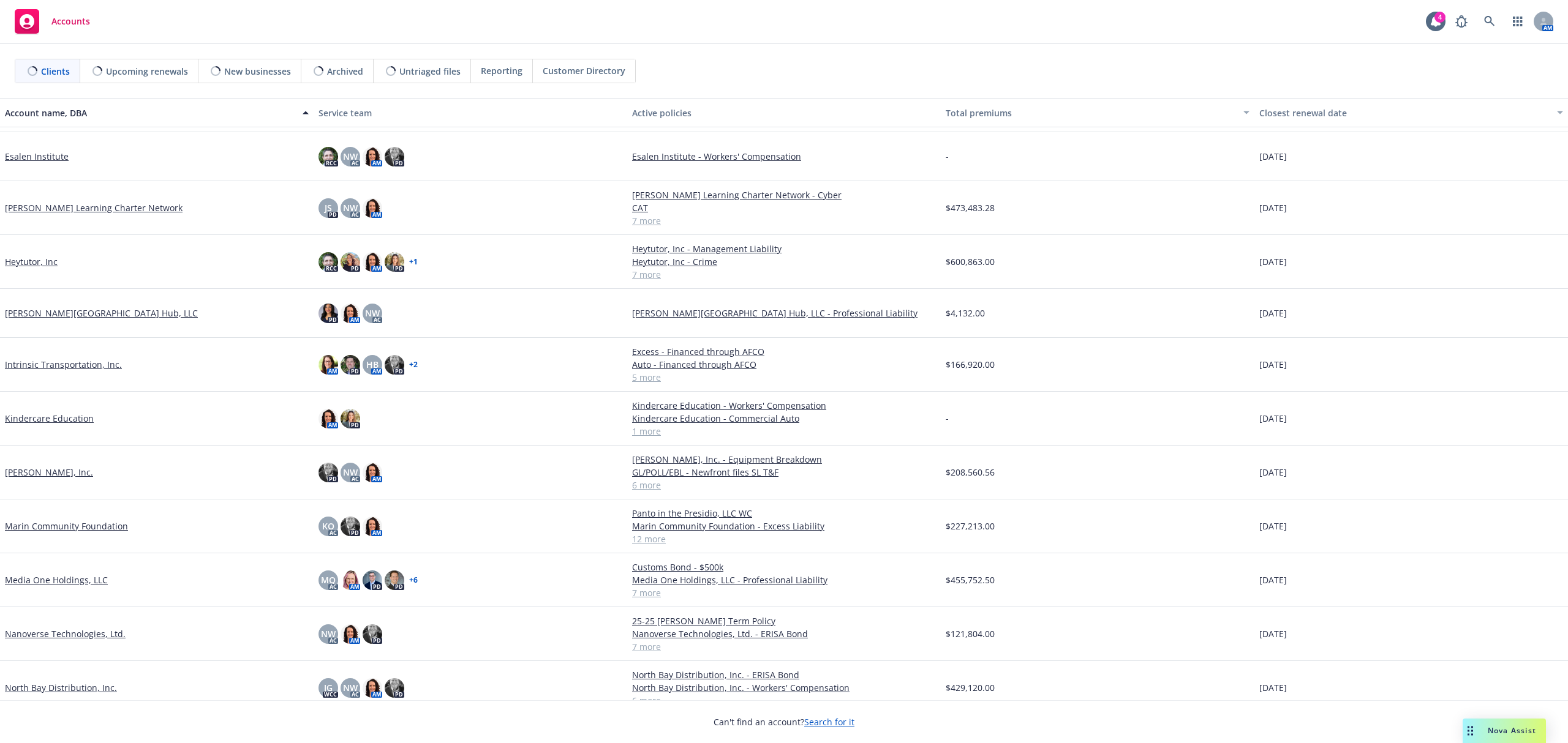
scroll to position [326, 0]
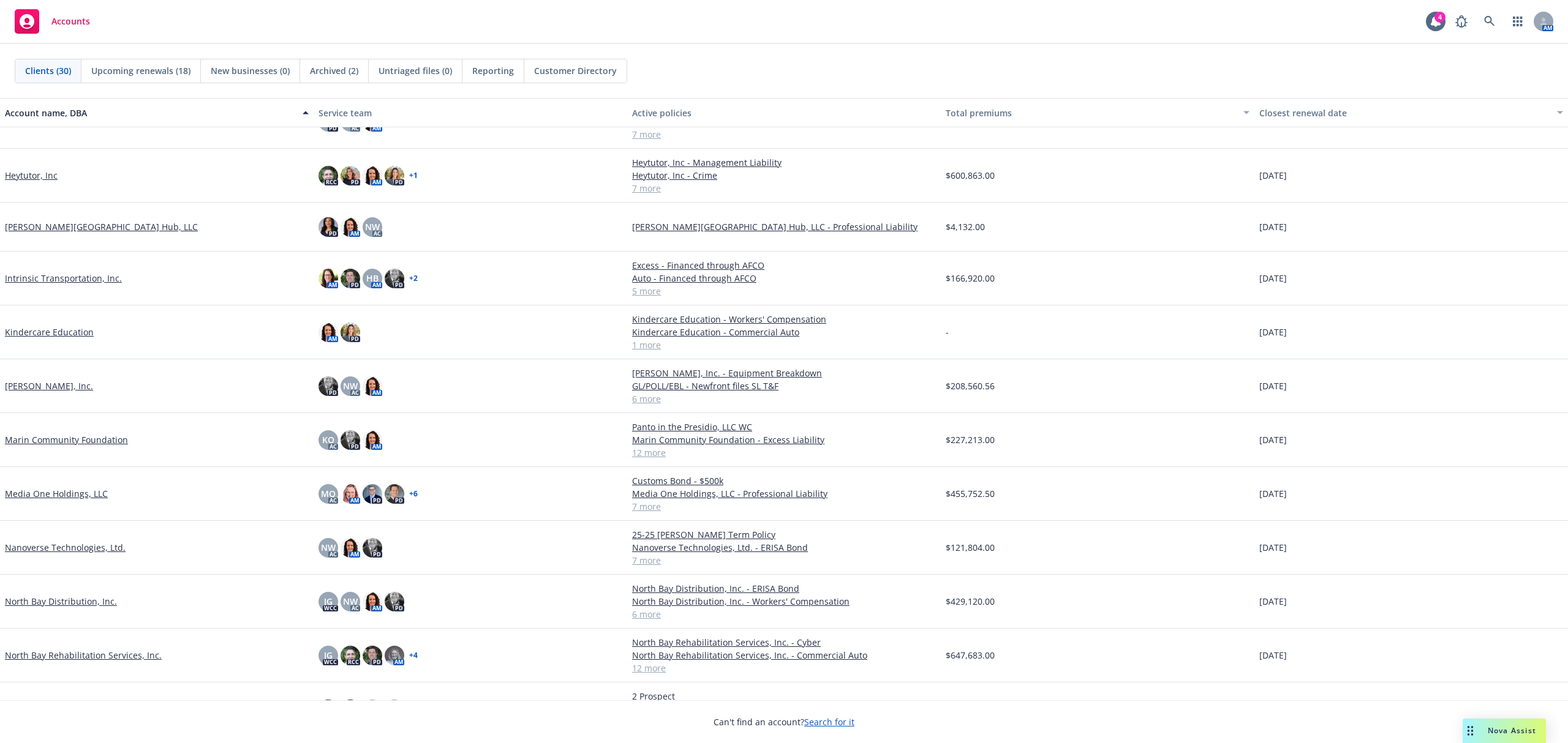
click at [92, 657] on link "North Bay Rehabilitation Services, Inc." at bounding box center [83, 655] width 157 height 13
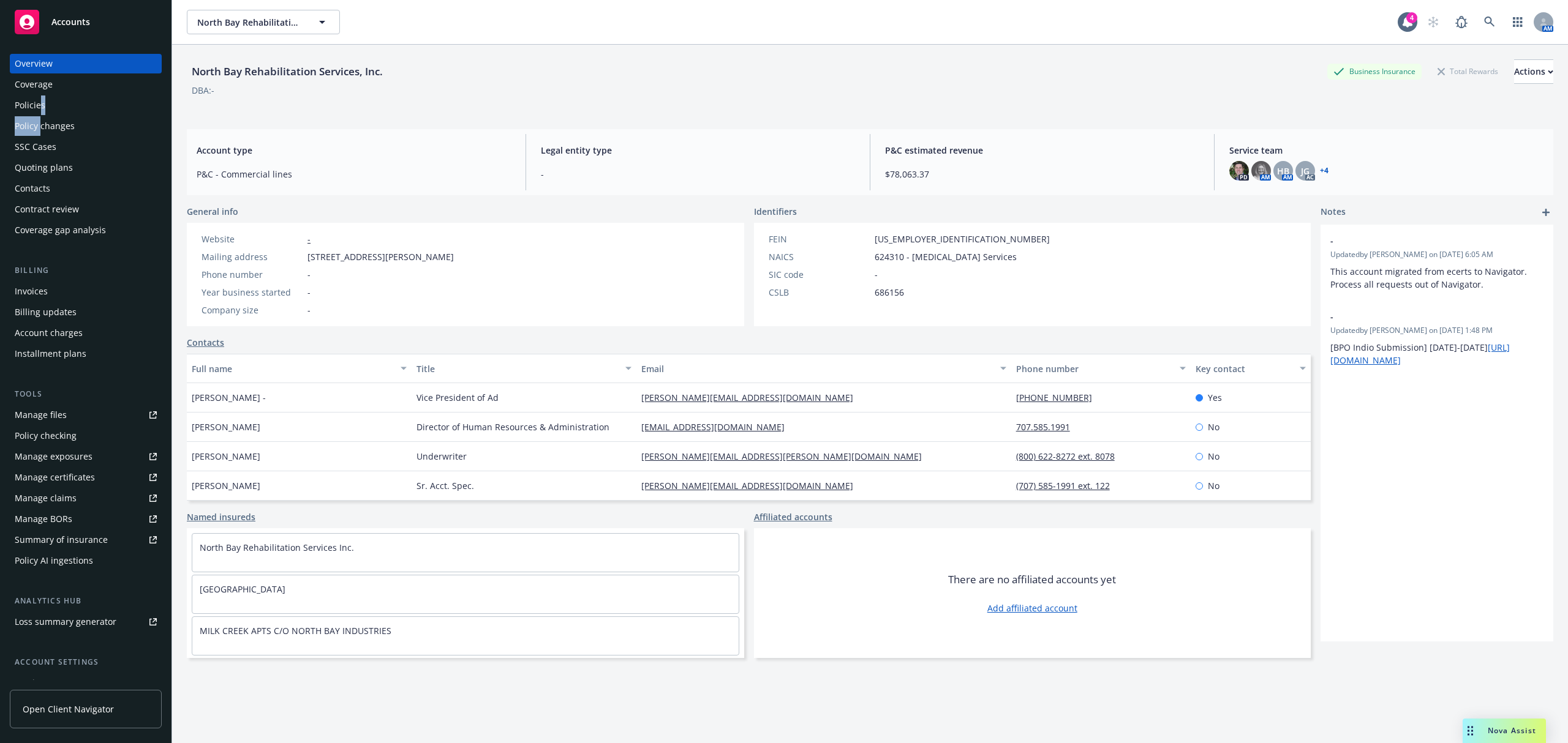
click at [40, 116] on div "Overview Coverage Policies Policy changes SSC Cases Quoting plans Contacts Cont…" at bounding box center [85, 147] width 152 height 186
click at [38, 105] on div "Policies" at bounding box center [30, 105] width 31 height 20
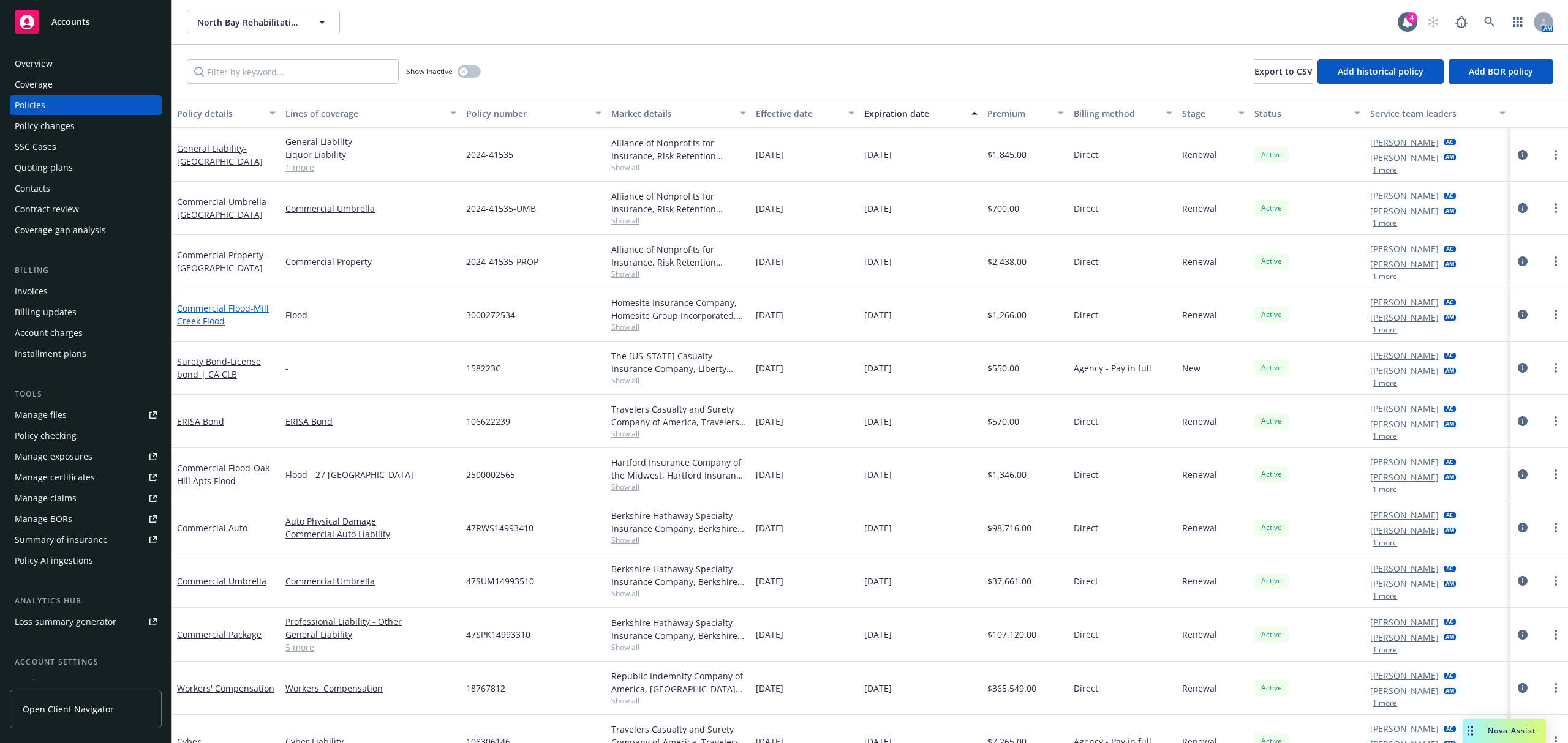
click at [205, 306] on link "Commercial Flood - Mill Creek Flood" at bounding box center [222, 315] width 92 height 24
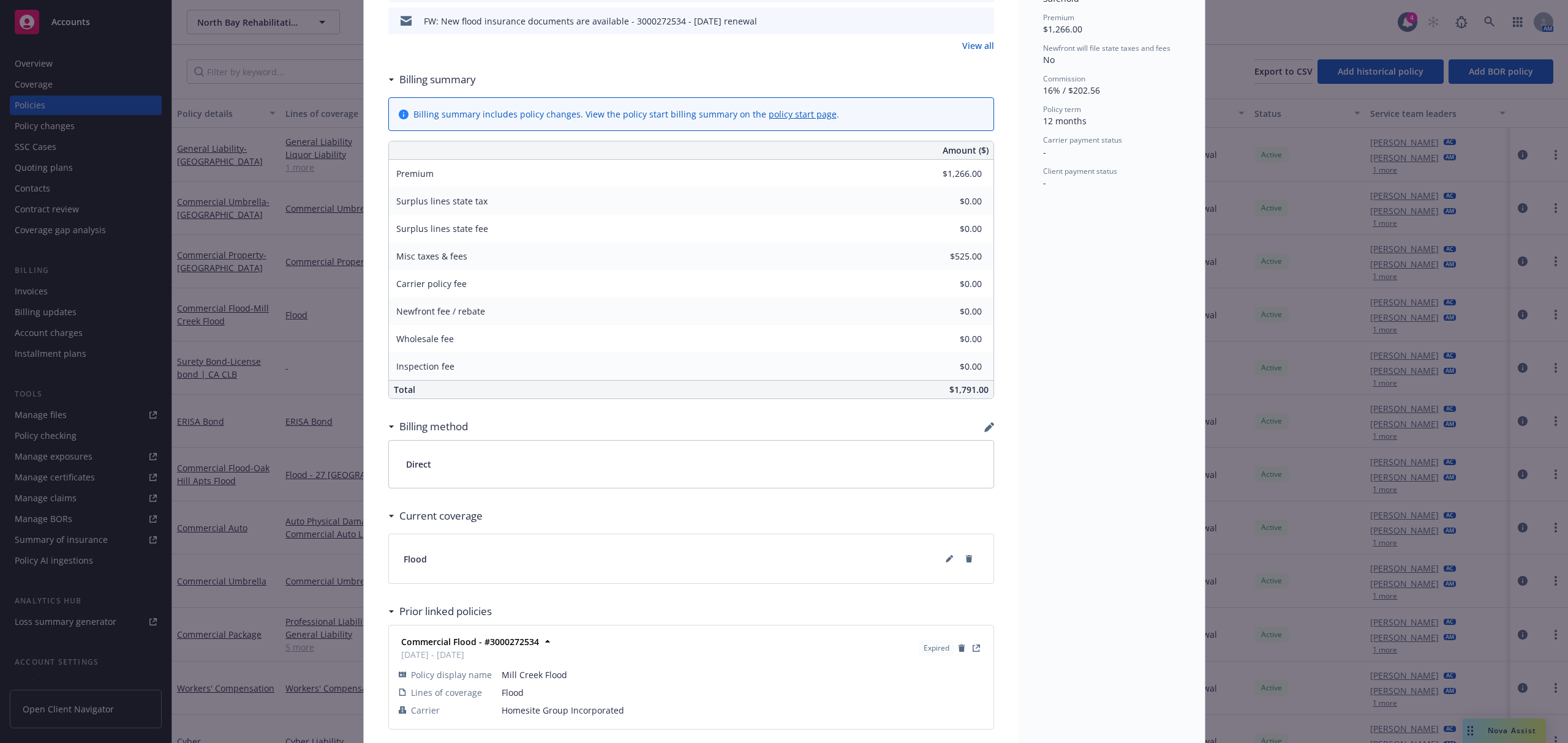
scroll to position [490, 0]
